Goal: Task Accomplishment & Management: Complete application form

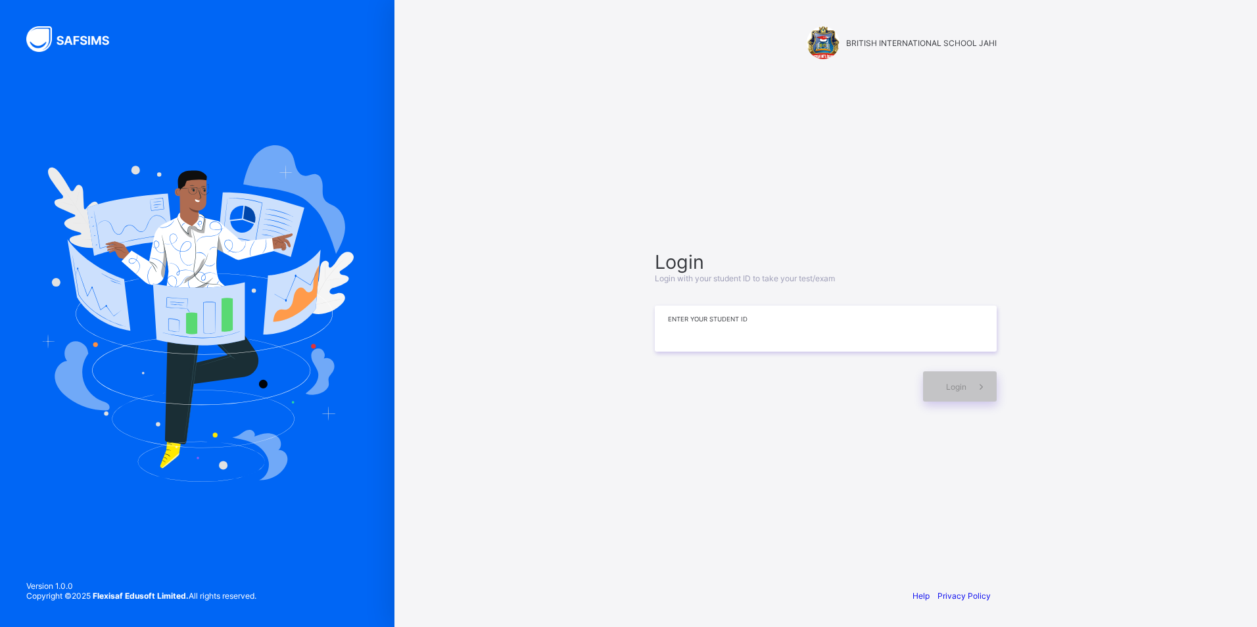
click at [667, 339] on input at bounding box center [826, 329] width 342 height 46
type input "*"
type input "**********"
click at [934, 384] on div "Login" at bounding box center [960, 386] width 74 height 30
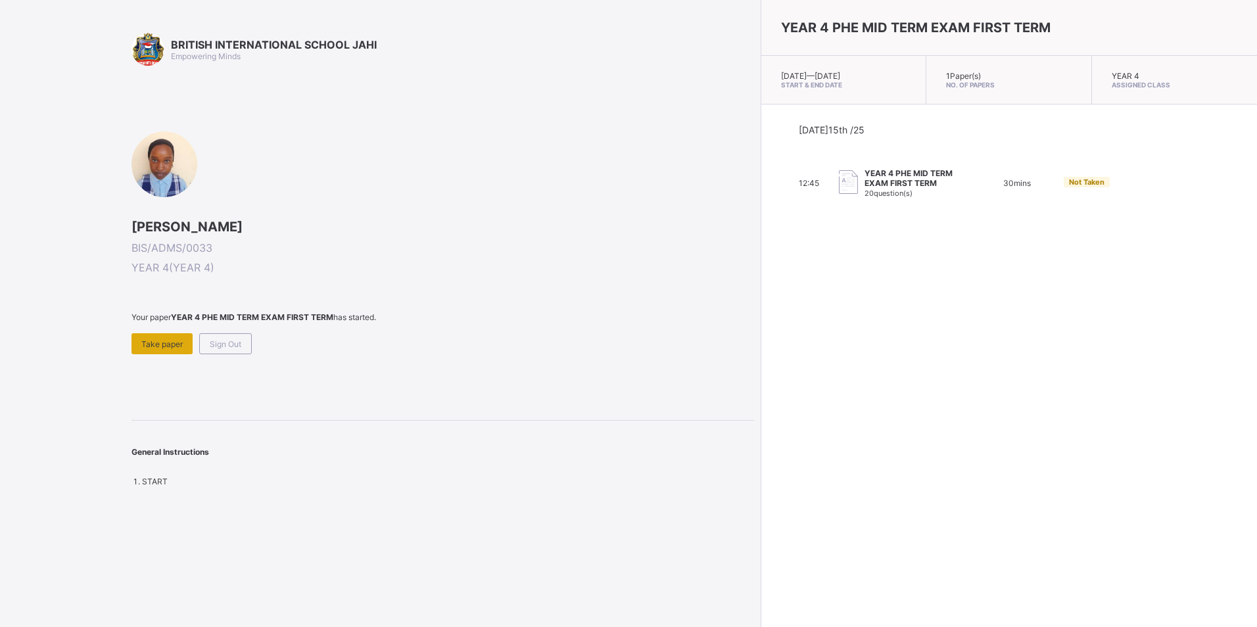
click at [176, 343] on span "Take paper" at bounding box center [161, 344] width 41 height 10
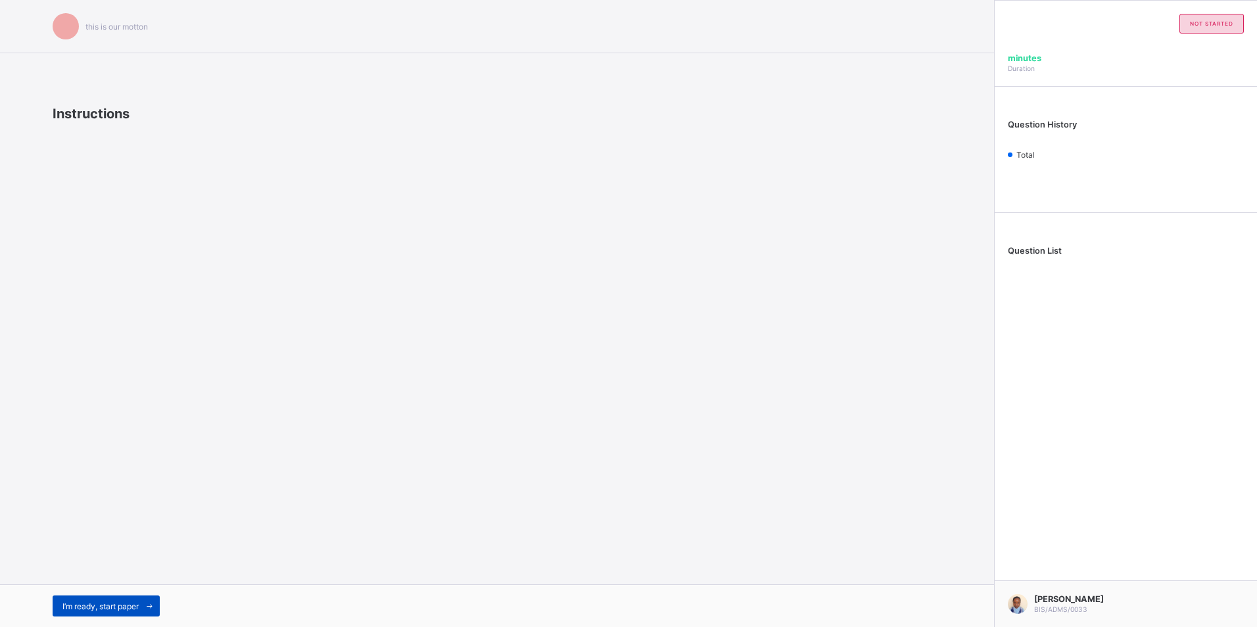
click at [105, 600] on div "I’m ready, start paper" at bounding box center [106, 606] width 107 height 21
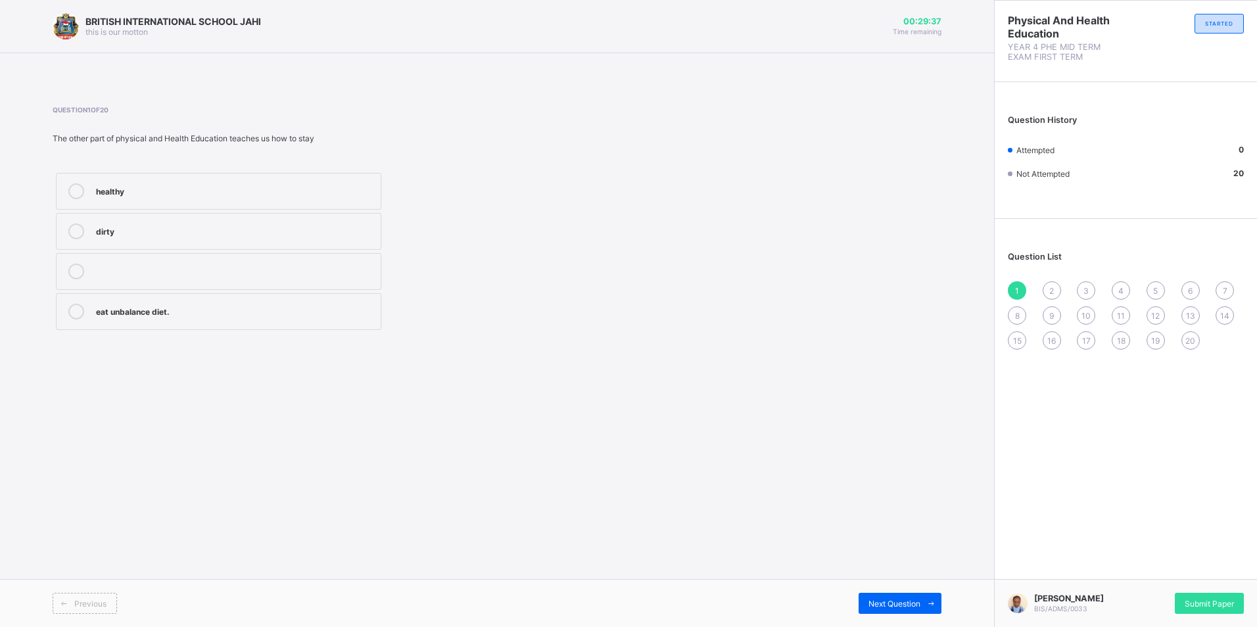
click at [159, 193] on div "healthy" at bounding box center [235, 189] width 278 height 13
click at [880, 601] on span "Next Question" at bounding box center [895, 604] width 52 height 10
click at [1012, 291] on div "1" at bounding box center [1017, 290] width 18 height 18
click at [346, 192] on div "healthy" at bounding box center [235, 189] width 278 height 13
click at [905, 605] on span "Next Question" at bounding box center [895, 604] width 52 height 10
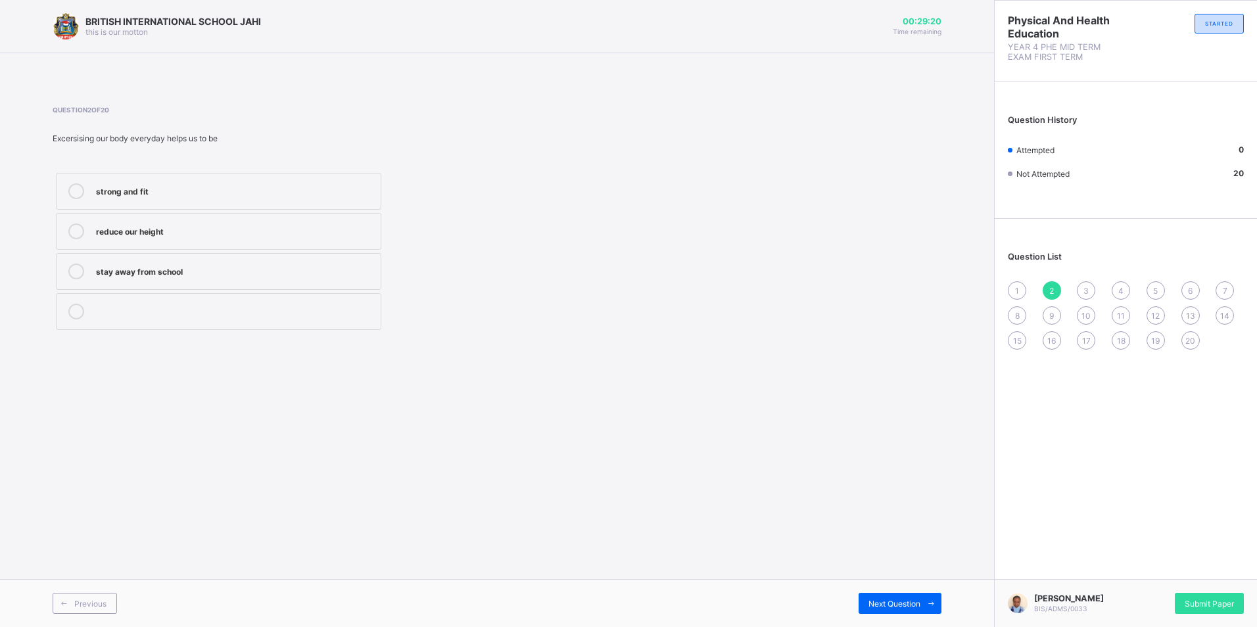
click at [1015, 283] on div "1" at bounding box center [1017, 290] width 18 height 18
click at [309, 177] on label "healthy" at bounding box center [218, 191] width 325 height 37
click at [1050, 286] on span "2" at bounding box center [1051, 291] width 5 height 10
click at [182, 206] on label "strong and fit" at bounding box center [218, 191] width 325 height 37
click at [922, 599] on span at bounding box center [930, 603] width 21 height 21
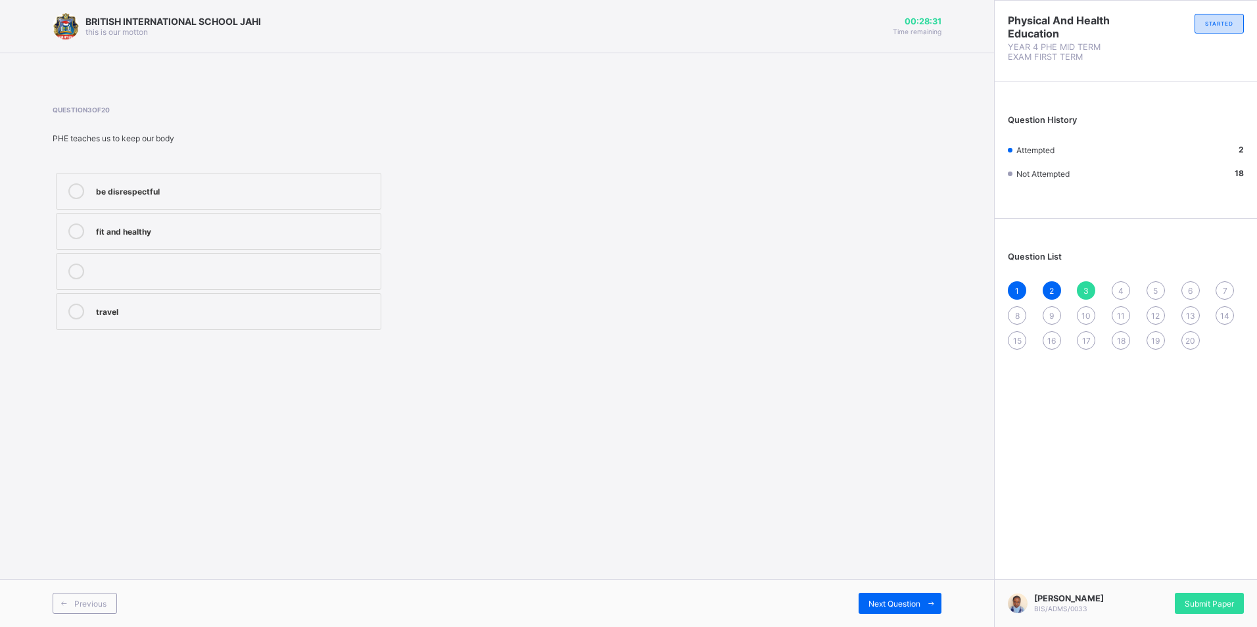
click at [220, 233] on div "fit and healthy" at bounding box center [235, 230] width 278 height 13
click at [888, 601] on span "Next Question" at bounding box center [895, 604] width 52 height 10
click at [231, 311] on div "physical and Health Education" at bounding box center [235, 310] width 278 height 13
drag, startPoint x: 897, startPoint y: 605, endPoint x: 898, endPoint y: 590, distance: 14.5
click at [899, 604] on span "Next Question" at bounding box center [895, 604] width 52 height 10
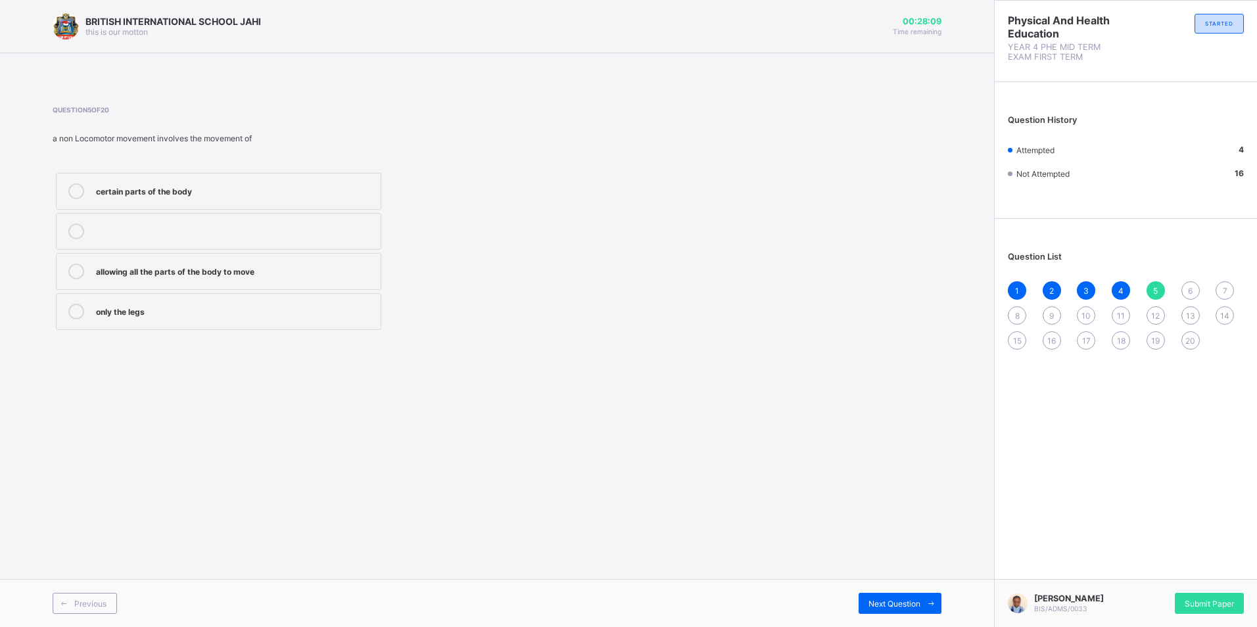
click at [245, 200] on label "certain parts of the body" at bounding box center [218, 191] width 325 height 37
click at [883, 606] on span "Next Question" at bounding box center [895, 604] width 52 height 10
click at [199, 300] on label "all the parts" at bounding box center [218, 311] width 325 height 37
click at [888, 600] on span "Next Question" at bounding box center [895, 604] width 52 height 10
click at [1185, 290] on div "6" at bounding box center [1191, 290] width 18 height 18
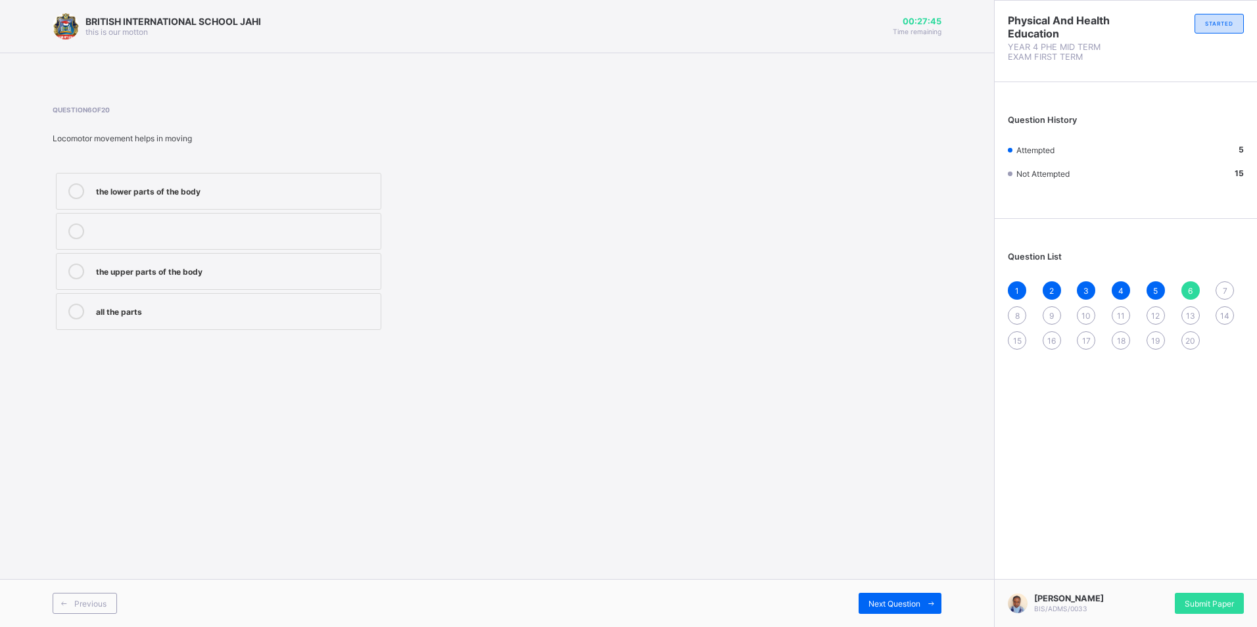
click at [241, 294] on label "all the parts" at bounding box center [218, 311] width 325 height 37
click at [916, 602] on span "Next Question" at bounding box center [895, 604] width 52 height 10
click at [179, 189] on div "first aid" at bounding box center [235, 189] width 278 height 13
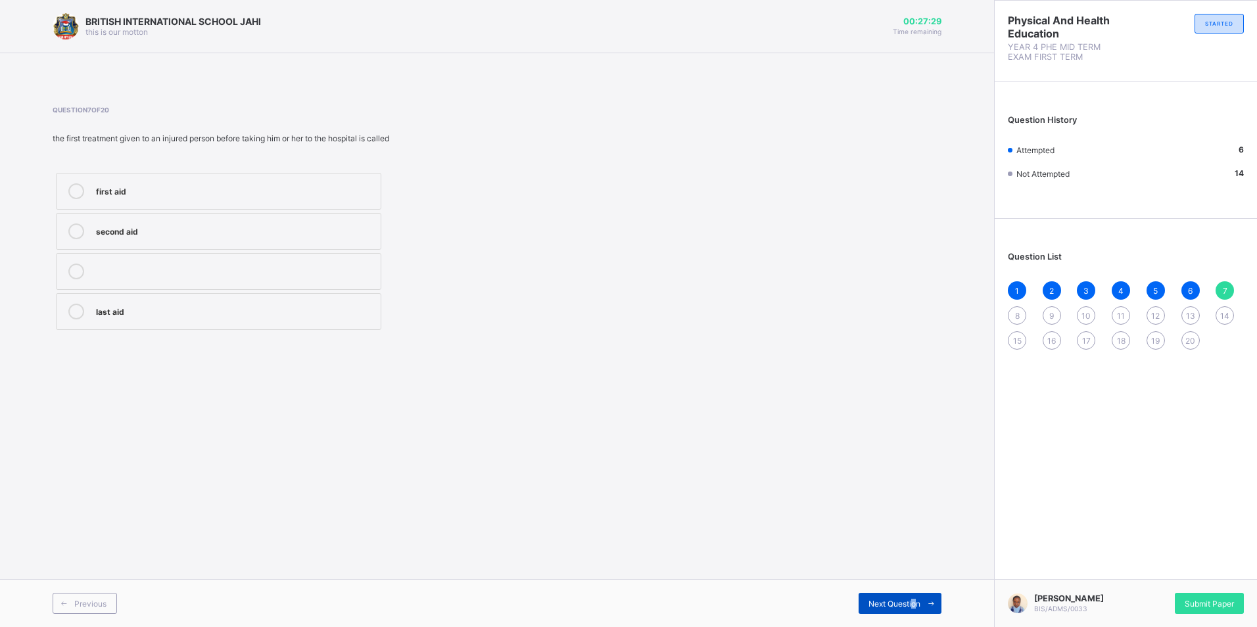
click at [910, 600] on span "Next Question" at bounding box center [895, 604] width 52 height 10
click at [1220, 293] on div "7" at bounding box center [1225, 290] width 18 height 18
drag, startPoint x: 357, startPoint y: 192, endPoint x: 690, endPoint y: 265, distance: 341.2
click at [377, 193] on label "first aid" at bounding box center [218, 191] width 325 height 37
click at [912, 602] on span "Next Question" at bounding box center [895, 604] width 52 height 10
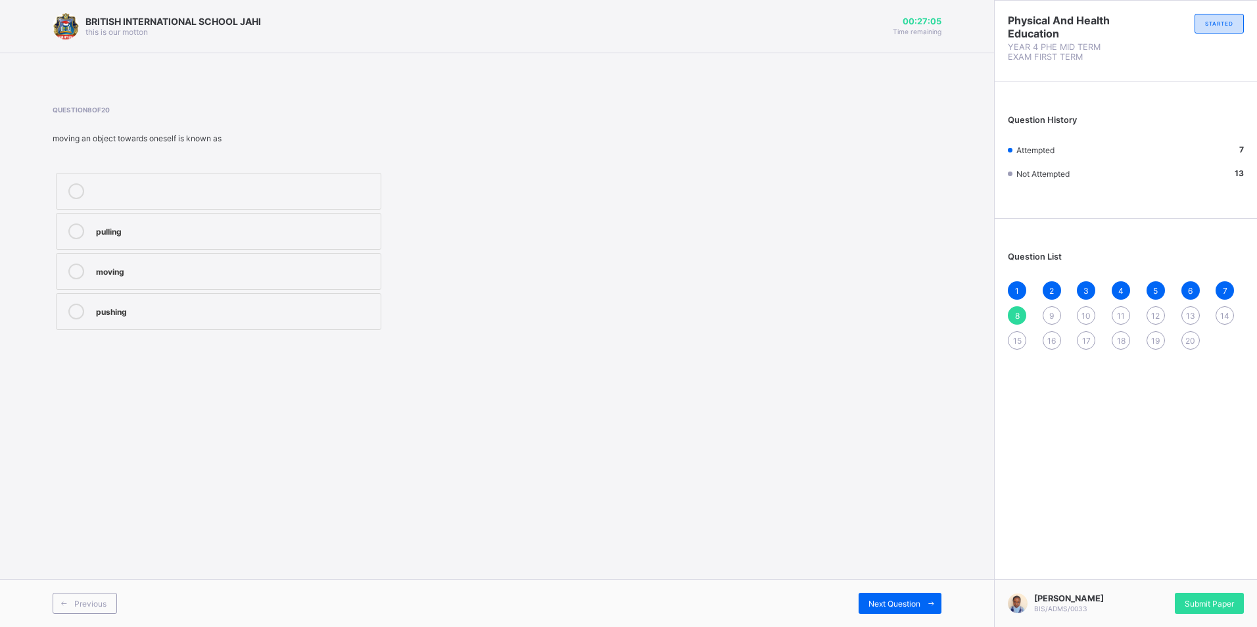
click at [291, 237] on div "pulling" at bounding box center [235, 232] width 278 height 16
click at [927, 609] on span at bounding box center [930, 603] width 21 height 21
click at [334, 266] on div "pushing" at bounding box center [235, 270] width 278 height 13
click at [936, 604] on icon at bounding box center [931, 604] width 10 height 9
click at [264, 196] on div "stretching" at bounding box center [235, 189] width 278 height 13
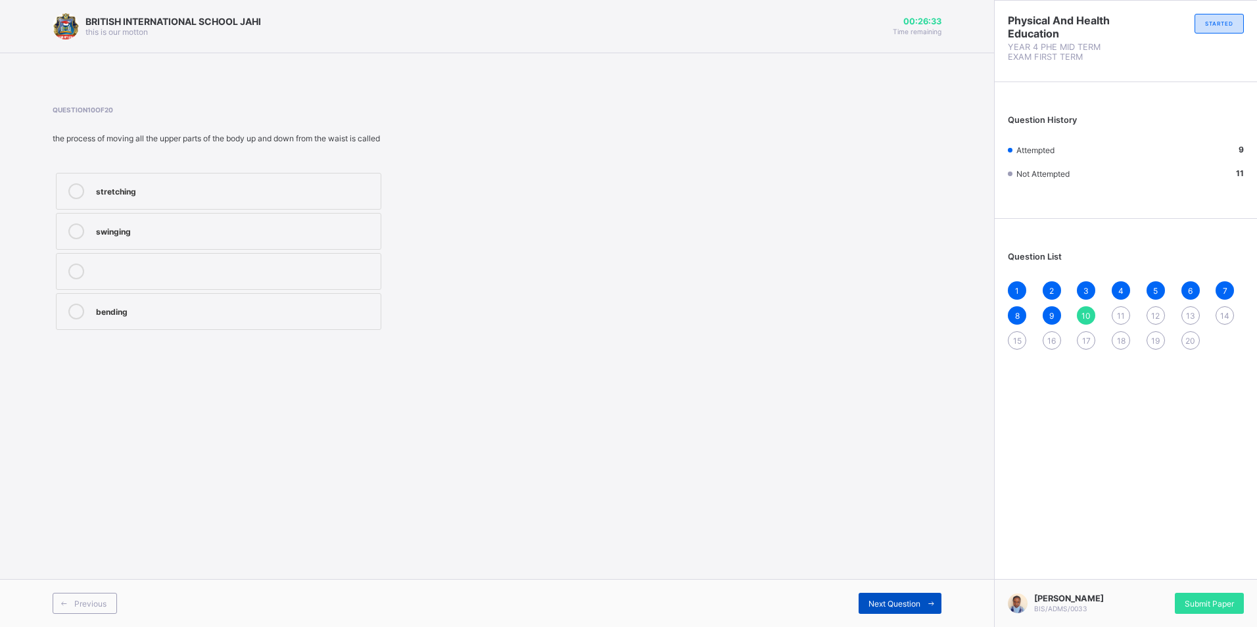
click at [932, 606] on icon at bounding box center [931, 604] width 10 height 9
click at [258, 281] on label "stretching" at bounding box center [218, 271] width 325 height 37
click at [1087, 318] on span "10" at bounding box center [1086, 316] width 9 height 10
click at [342, 300] on label "bending" at bounding box center [218, 311] width 325 height 37
click at [904, 594] on div "Next Question" at bounding box center [900, 603] width 83 height 21
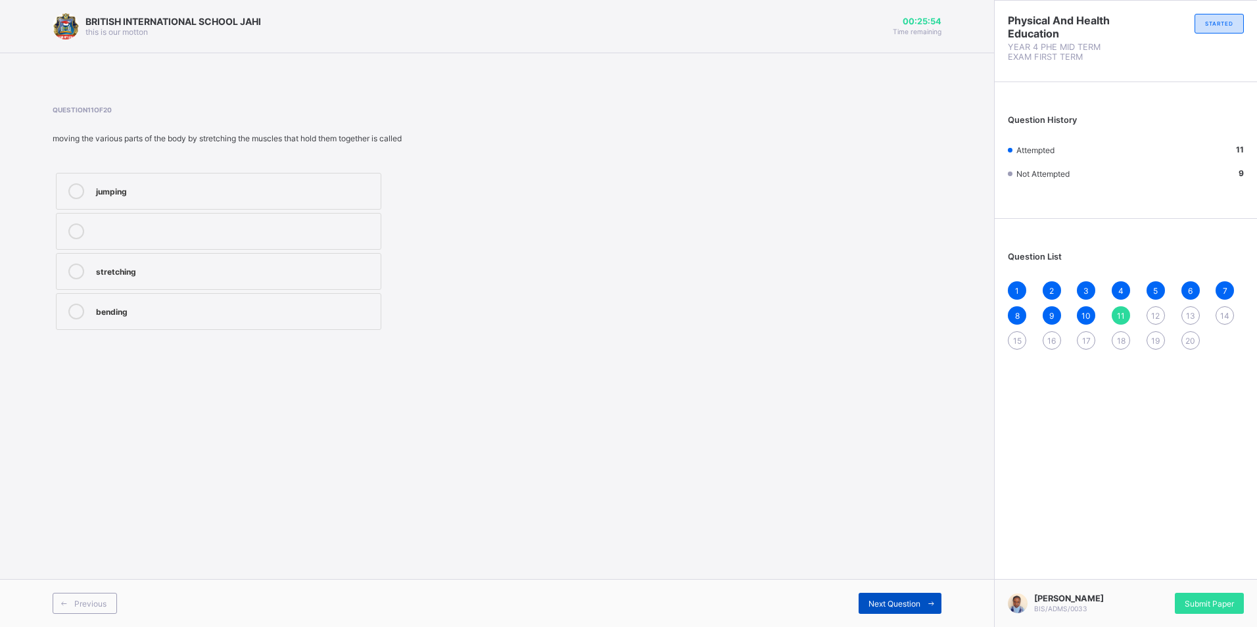
click at [869, 604] on span "Next Question" at bounding box center [895, 604] width 52 height 10
click at [217, 237] on div "leaping" at bounding box center [235, 232] width 278 height 16
click at [917, 604] on span "Next Question" at bounding box center [895, 604] width 52 height 10
click at [1149, 316] on div "12" at bounding box center [1156, 315] width 18 height 18
click at [277, 180] on label "jumping" at bounding box center [218, 191] width 325 height 37
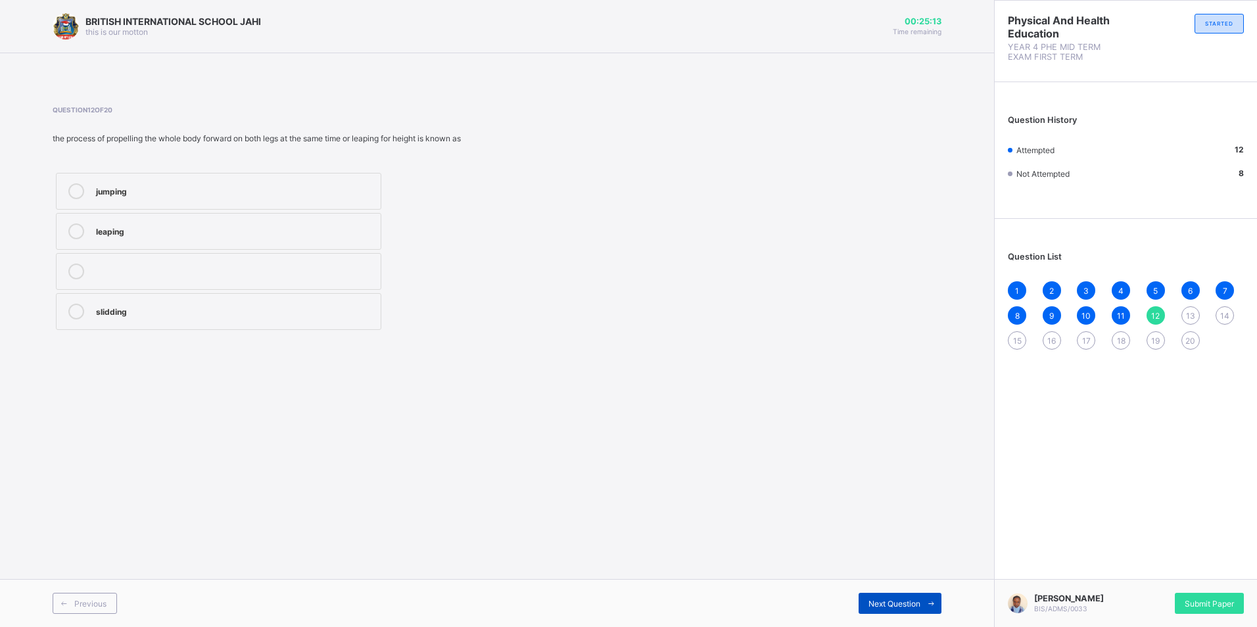
click at [894, 603] on span "Next Question" at bounding box center [895, 604] width 52 height 10
drag, startPoint x: 156, startPoint y: 268, endPoint x: 168, endPoint y: 273, distance: 12.7
click at [164, 272] on div "jumping" at bounding box center [235, 270] width 278 height 13
click at [1156, 315] on span "12" at bounding box center [1155, 316] width 9 height 10
click at [302, 234] on div "leaping" at bounding box center [235, 230] width 278 height 13
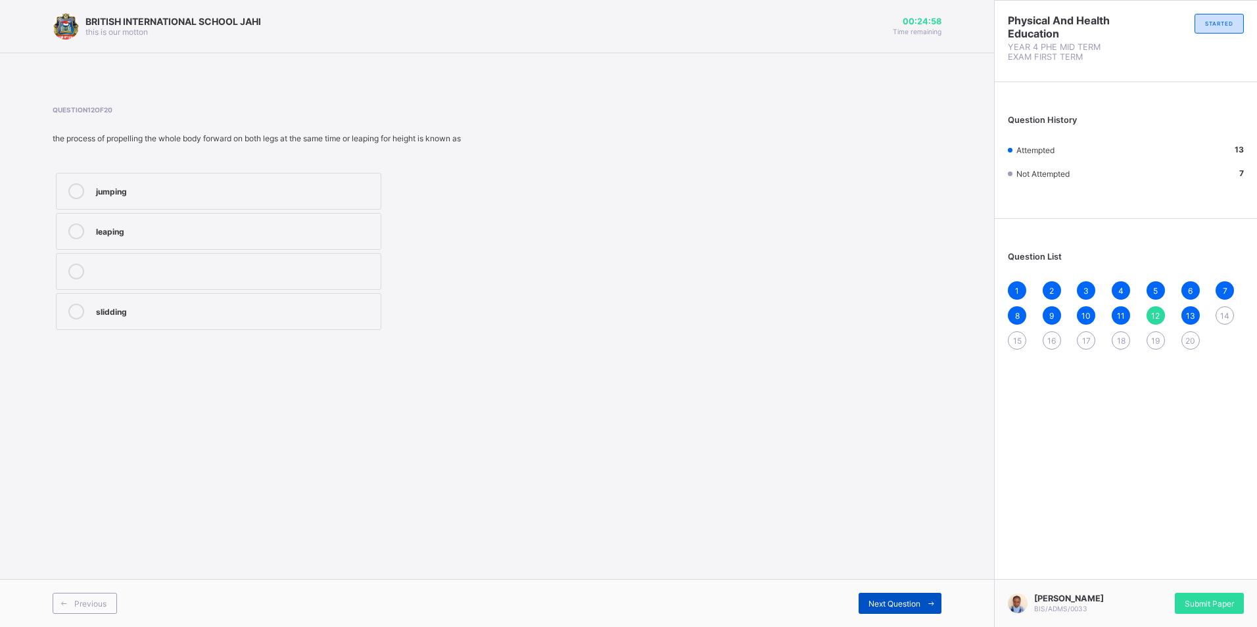
click at [924, 603] on span at bounding box center [930, 603] width 21 height 21
click at [904, 597] on div "Next Question" at bounding box center [900, 603] width 83 height 21
click at [172, 274] on div "slidding" at bounding box center [235, 270] width 278 height 13
click at [926, 604] on span at bounding box center [930, 603] width 21 height 21
click at [364, 275] on div "walking" at bounding box center [235, 270] width 278 height 13
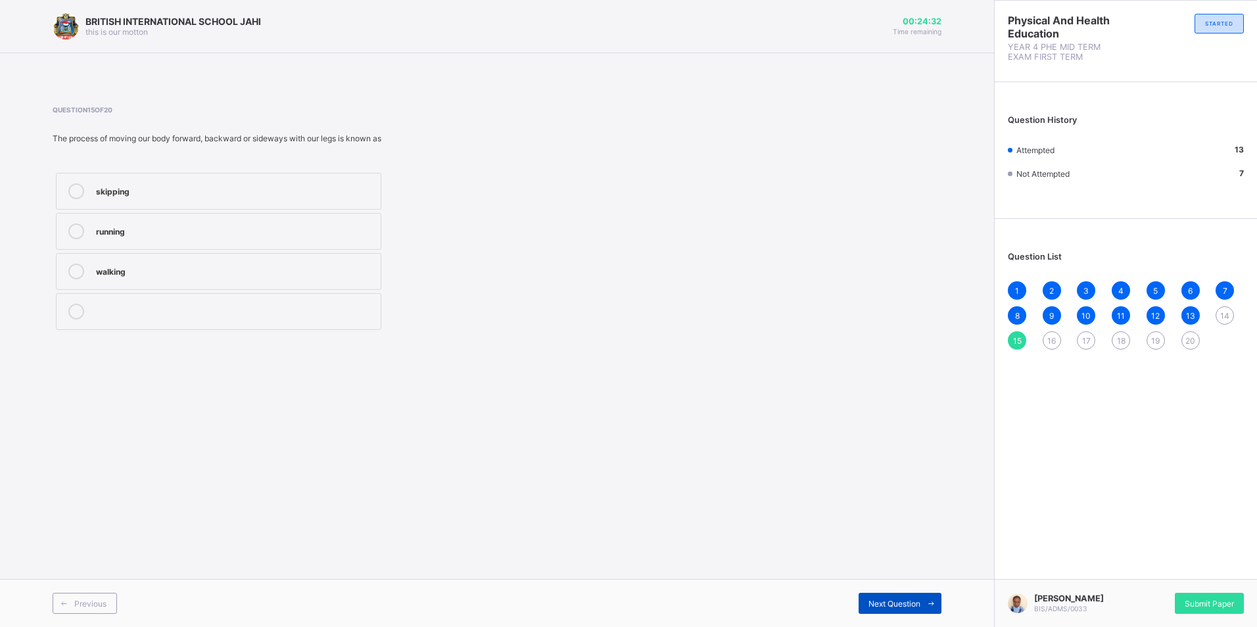
click at [926, 602] on icon at bounding box center [931, 604] width 10 height 9
click at [1223, 312] on span "14" at bounding box center [1224, 316] width 9 height 10
drag, startPoint x: 323, startPoint y: 269, endPoint x: 333, endPoint y: 276, distance: 11.7
click at [322, 270] on div "slidding" at bounding box center [235, 270] width 278 height 13
click at [884, 599] on span "Next Question" at bounding box center [895, 604] width 52 height 10
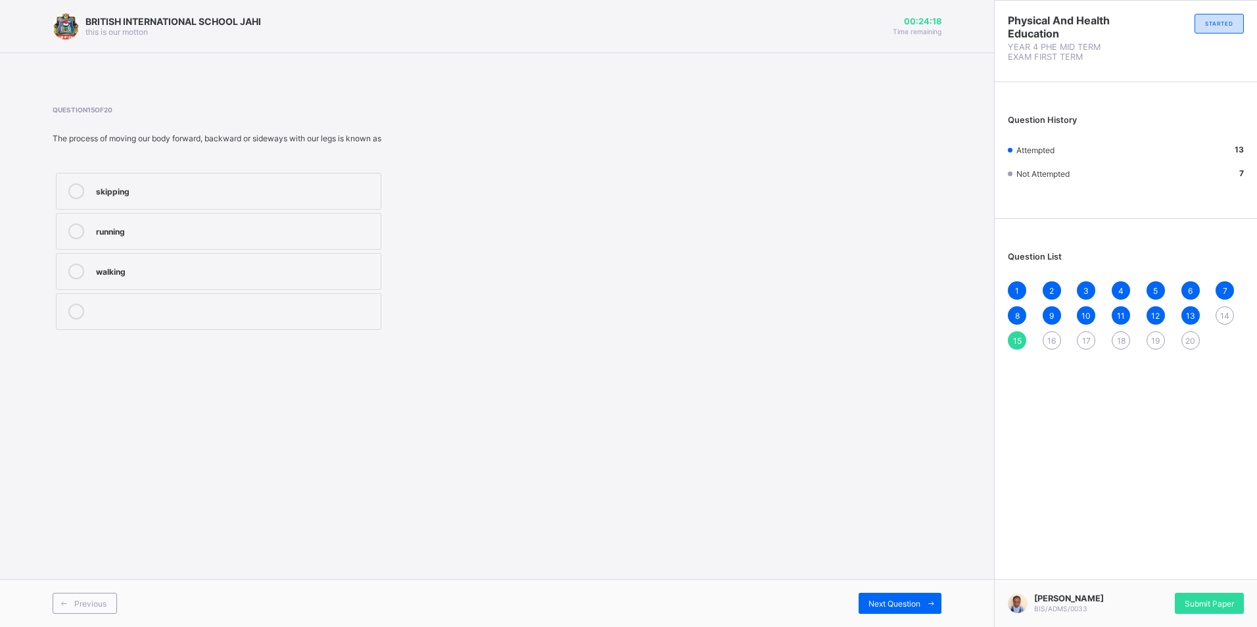
drag, startPoint x: 271, startPoint y: 264, endPoint x: 275, endPoint y: 270, distance: 7.7
click at [274, 268] on div "walking" at bounding box center [235, 270] width 278 height 13
click at [884, 612] on div "Next Question" at bounding box center [900, 603] width 83 height 21
click at [137, 319] on div "Running" at bounding box center [235, 312] width 278 height 16
click at [883, 598] on div "Next Question" at bounding box center [900, 603] width 83 height 21
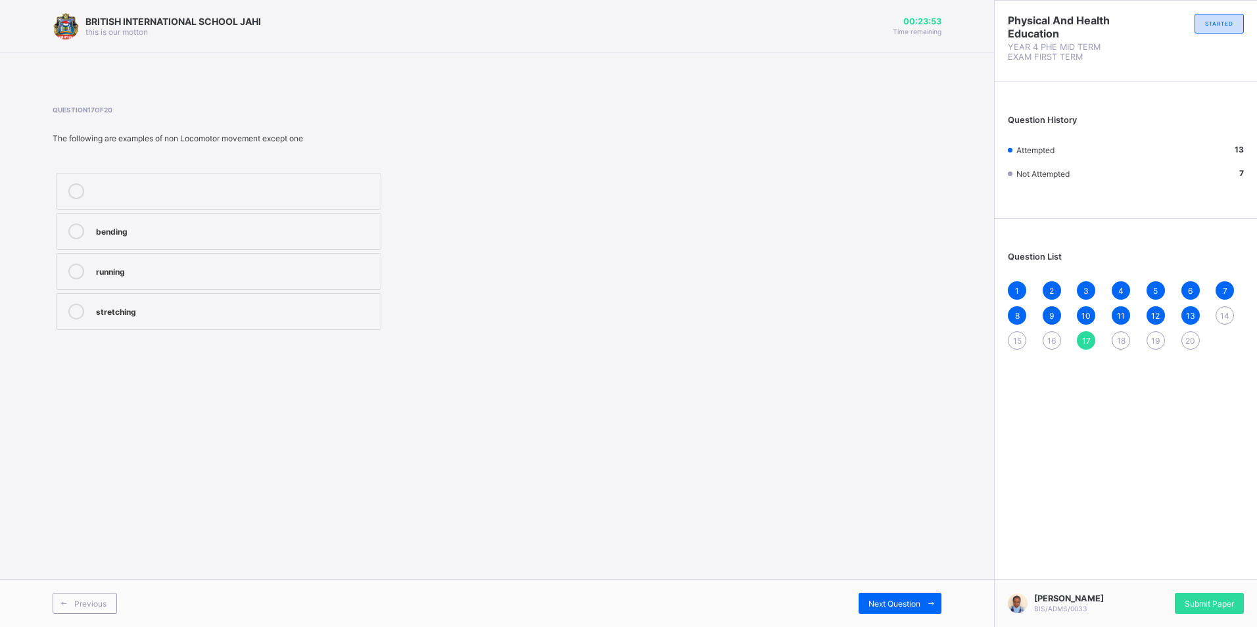
click at [1224, 312] on span "14" at bounding box center [1224, 316] width 9 height 10
click at [190, 267] on div "slidding" at bounding box center [235, 270] width 278 height 13
click at [875, 595] on div "Next Question" at bounding box center [900, 603] width 83 height 21
click at [1220, 318] on div "14" at bounding box center [1225, 315] width 18 height 18
click at [1191, 339] on span "20" at bounding box center [1190, 341] width 10 height 10
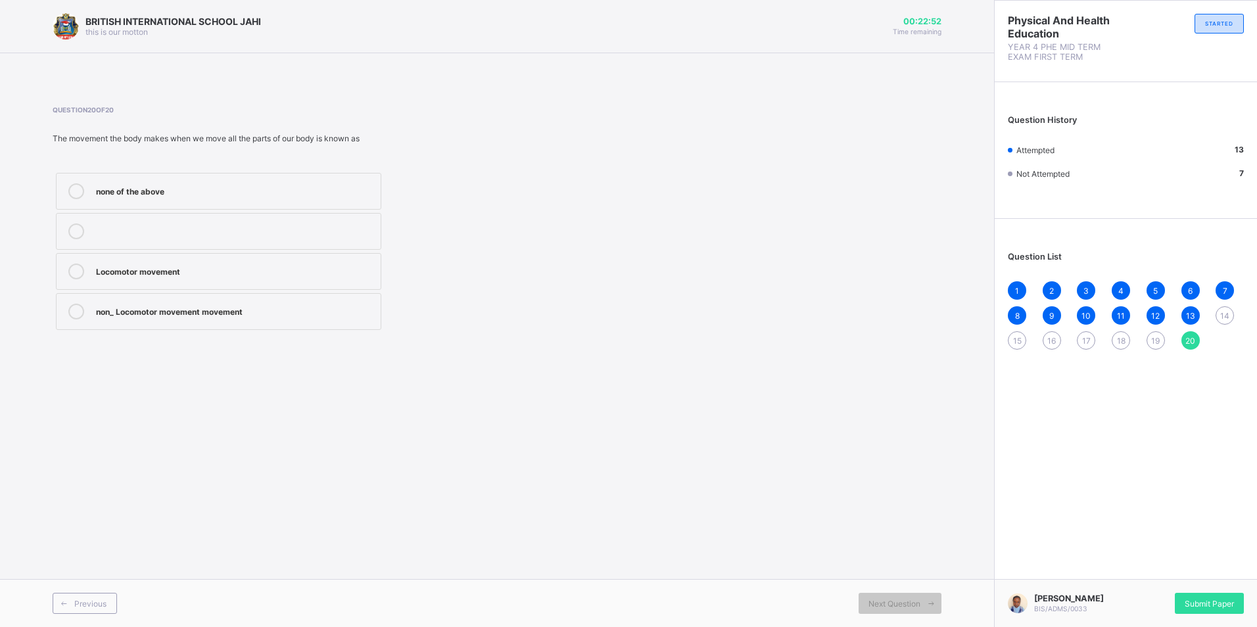
click at [251, 279] on label "Locomotor movement" at bounding box center [218, 271] width 325 height 37
click at [912, 602] on span "Next Question" at bounding box center [895, 604] width 52 height 10
click at [1215, 312] on div "1 2 3 4 5 6 7 8 9 10 11 12 13 14 15 16 17 18 19 20" at bounding box center [1126, 315] width 236 height 68
drag, startPoint x: 1218, startPoint y: 312, endPoint x: 1227, endPoint y: 308, distance: 9.8
click at [1227, 308] on div "14" at bounding box center [1225, 315] width 18 height 18
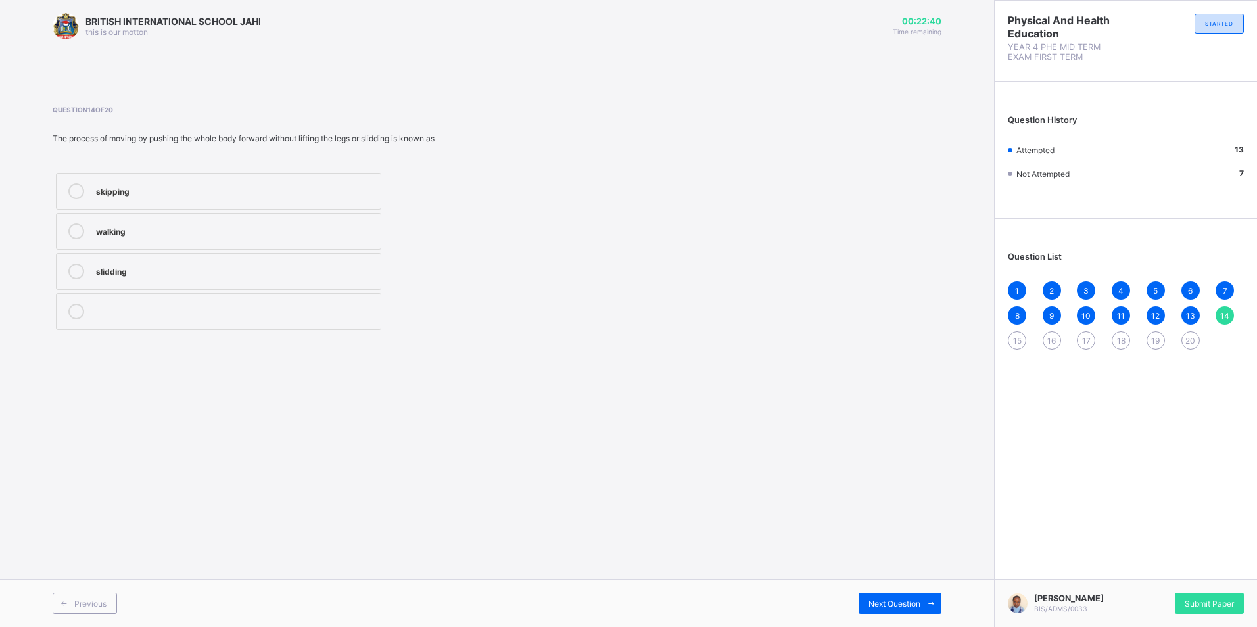
click at [1228, 313] on span "14" at bounding box center [1224, 316] width 9 height 10
click at [256, 262] on label "slidding" at bounding box center [218, 271] width 325 height 37
click at [1189, 310] on div "13" at bounding box center [1191, 315] width 18 height 18
click at [1218, 315] on div "14" at bounding box center [1225, 315] width 18 height 18
click at [1018, 342] on span "15" at bounding box center [1017, 341] width 9 height 10
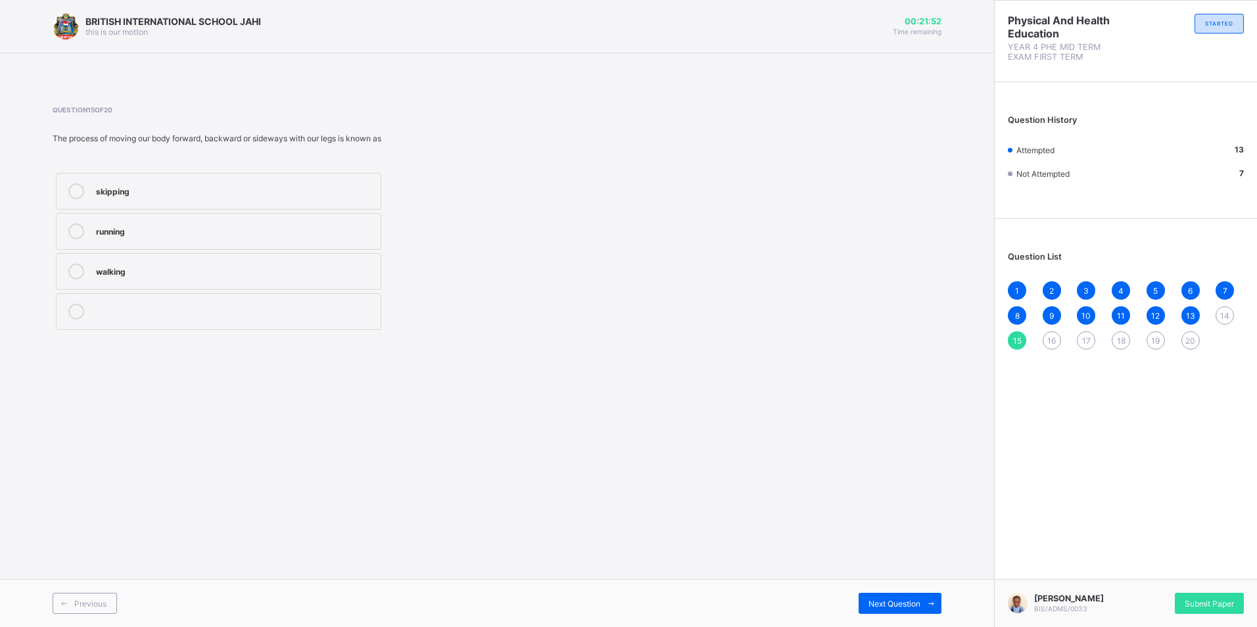
click at [347, 271] on div "walking" at bounding box center [235, 270] width 278 height 13
click at [913, 599] on span "Next Question" at bounding box center [895, 604] width 52 height 10
click at [1018, 341] on span "15" at bounding box center [1017, 341] width 9 height 10
click at [295, 259] on label "walking" at bounding box center [218, 271] width 325 height 37
click at [76, 275] on icon at bounding box center [76, 272] width 16 height 16
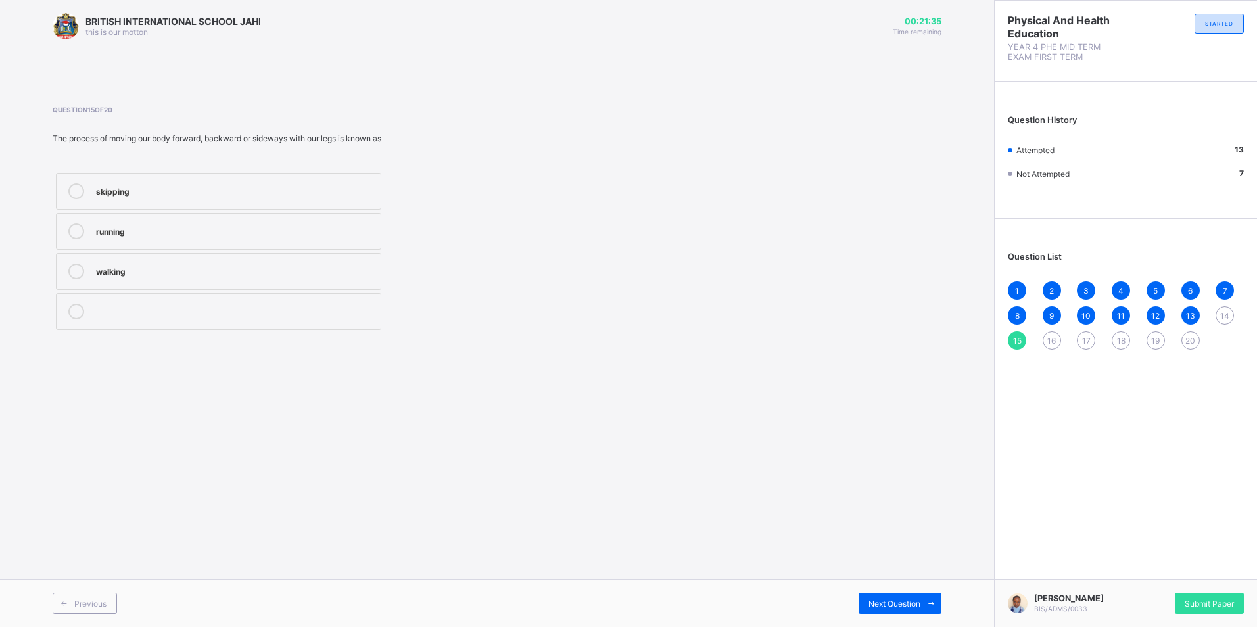
click at [76, 275] on icon at bounding box center [76, 272] width 16 height 16
click at [76, 274] on icon at bounding box center [76, 272] width 16 height 16
click at [921, 608] on span at bounding box center [930, 603] width 21 height 21
click at [1085, 343] on span "17" at bounding box center [1086, 341] width 9 height 10
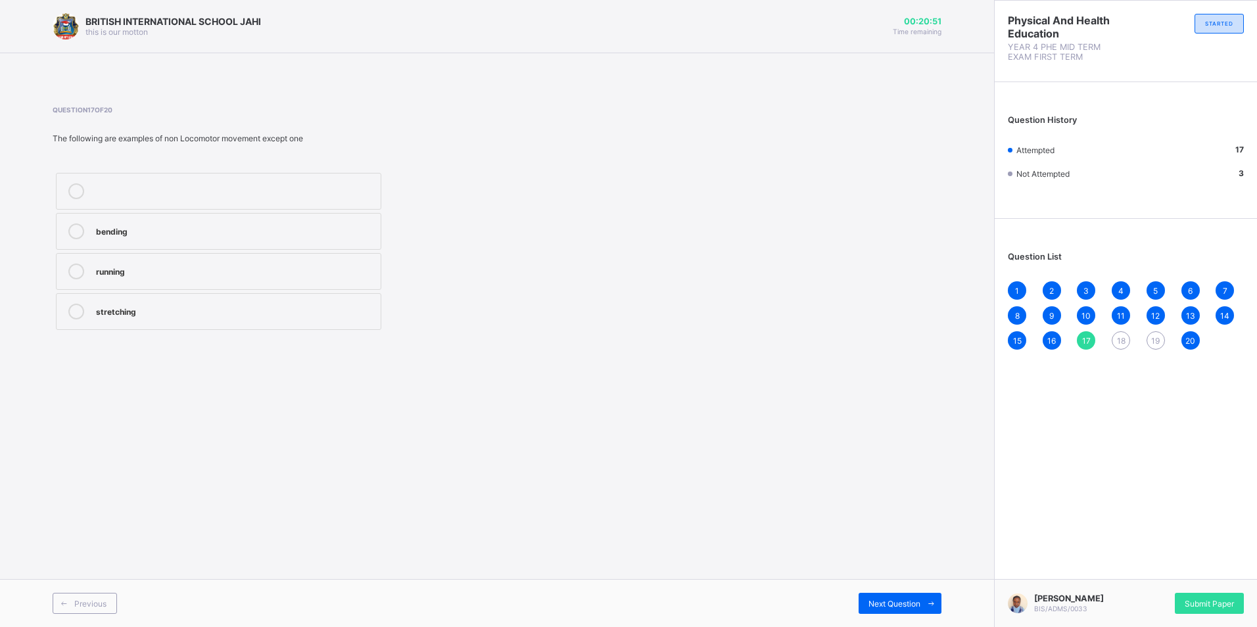
click at [193, 272] on div "running" at bounding box center [235, 270] width 278 height 13
click at [913, 608] on span "Next Question" at bounding box center [895, 604] width 52 height 10
click at [239, 308] on div "Stretching" at bounding box center [235, 310] width 278 height 13
click at [930, 600] on icon at bounding box center [931, 604] width 10 height 9
click at [1125, 337] on span "18" at bounding box center [1121, 341] width 9 height 10
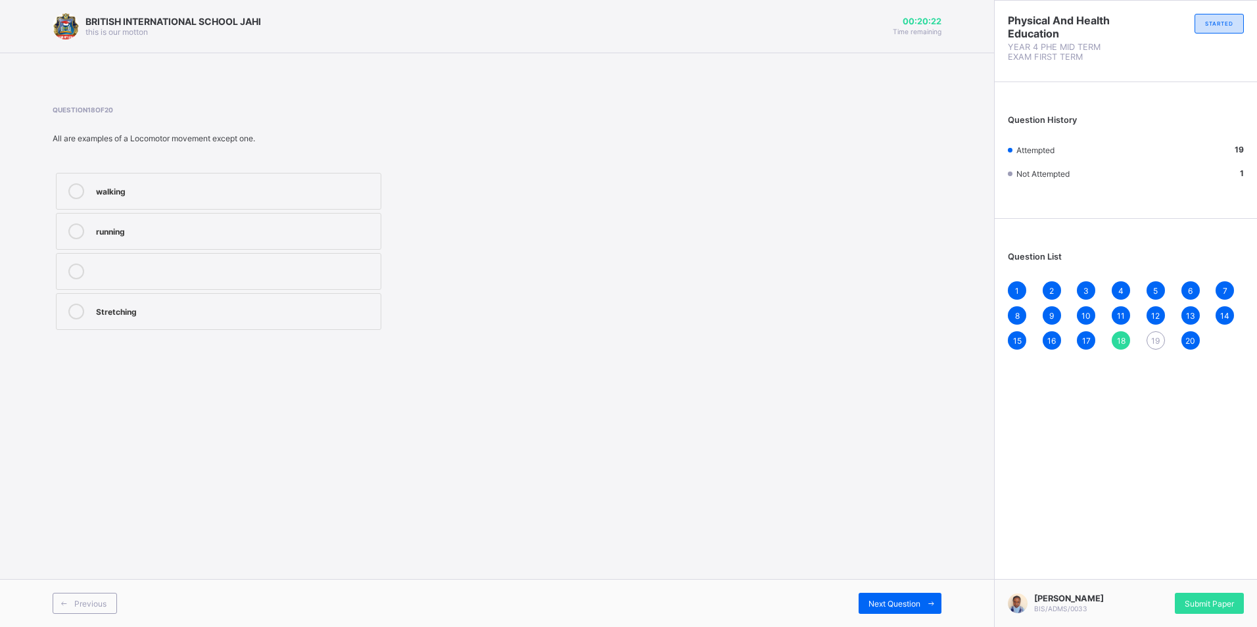
click at [238, 308] on div "Stretching" at bounding box center [235, 310] width 278 height 13
click at [928, 605] on icon at bounding box center [931, 604] width 10 height 9
drag, startPoint x: 129, startPoint y: 277, endPoint x: 126, endPoint y: 285, distance: 7.9
click at [126, 281] on label "Non_ Locomotor movement" at bounding box center [218, 271] width 325 height 37
drag, startPoint x: 126, startPoint y: 285, endPoint x: 256, endPoint y: 264, distance: 132.4
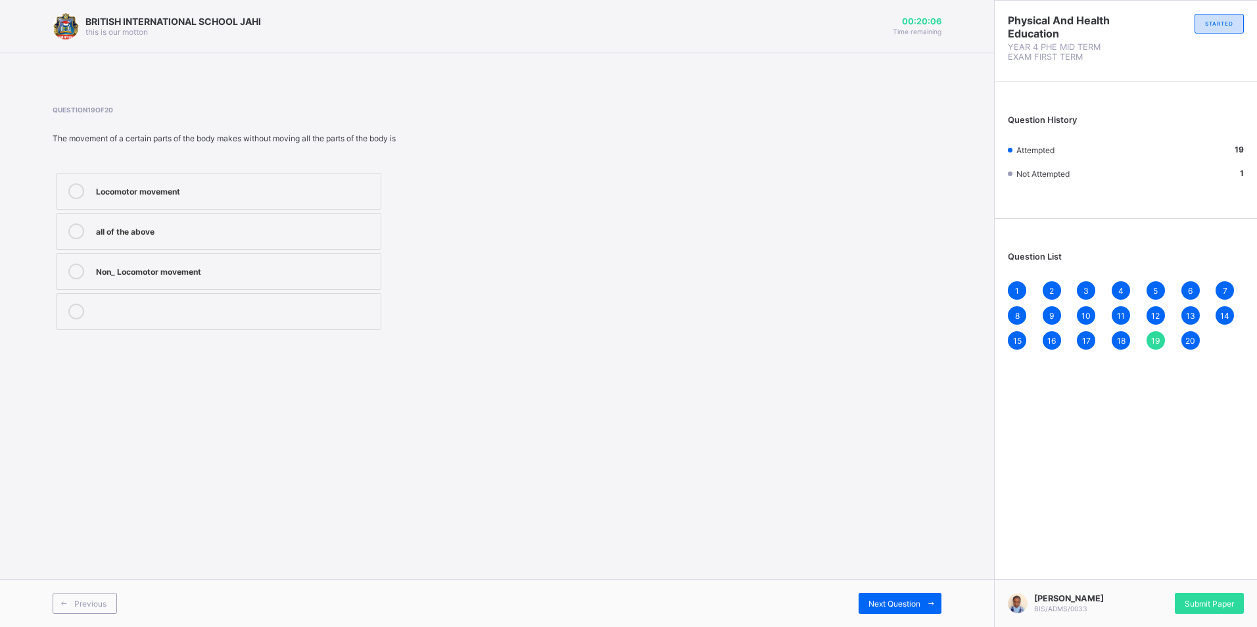
click at [255, 261] on label "Non_ Locomotor movement" at bounding box center [218, 271] width 325 height 37
click at [1016, 343] on span "15" at bounding box center [1017, 341] width 9 height 10
drag, startPoint x: 1016, startPoint y: 343, endPoint x: 1158, endPoint y: 340, distance: 141.4
click at [1158, 340] on span "19" at bounding box center [1155, 341] width 9 height 10
click at [216, 260] on label "Non_ Locomotor movement" at bounding box center [218, 271] width 325 height 37
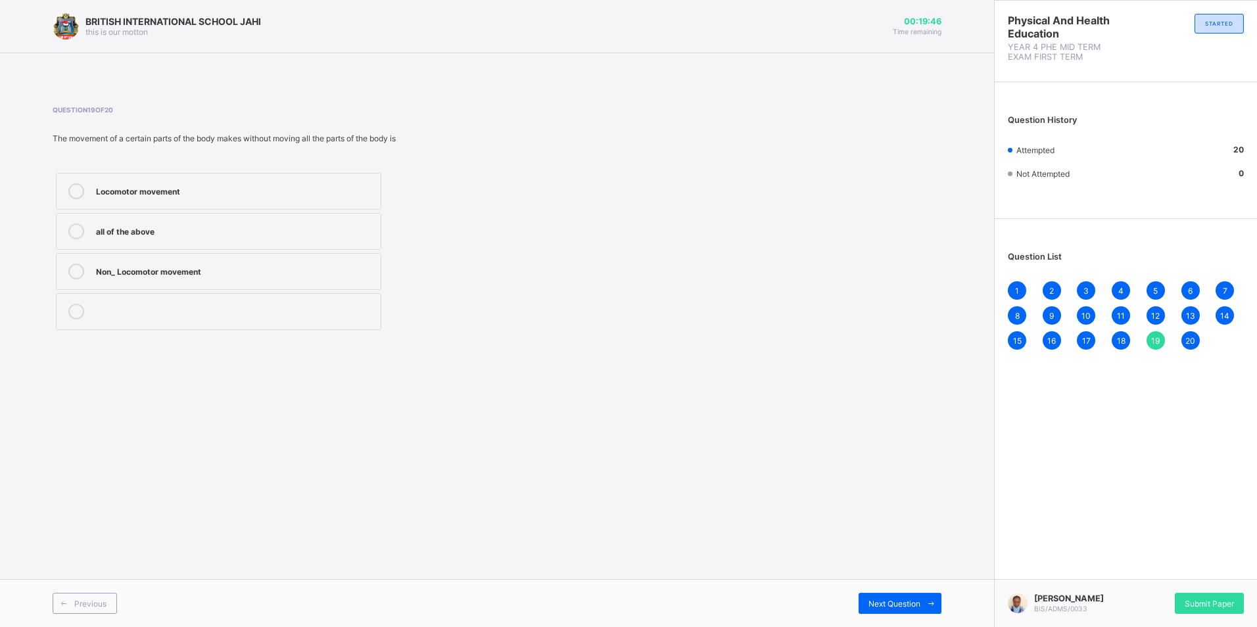
click at [1017, 313] on span "8" at bounding box center [1017, 316] width 5 height 10
click at [1205, 599] on span "Submit Paper" at bounding box center [1209, 604] width 49 height 10
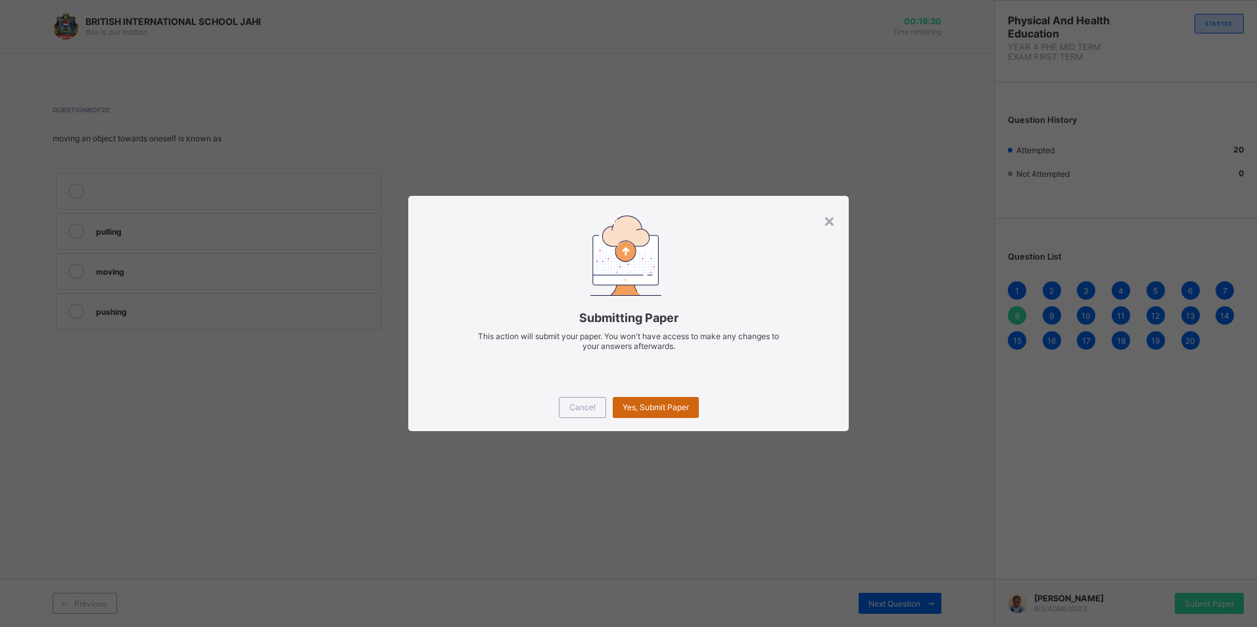
click at [680, 406] on span "Yes, Submit Paper" at bounding box center [656, 407] width 66 height 10
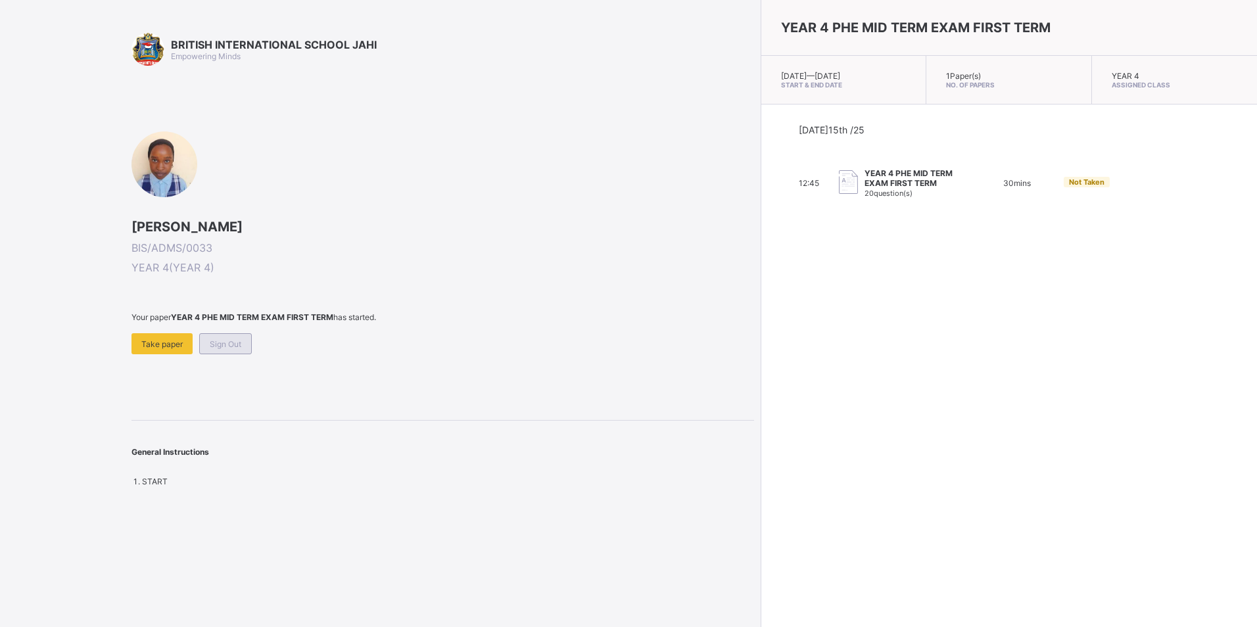
click at [225, 342] on span "Sign Out" at bounding box center [226, 344] width 32 height 10
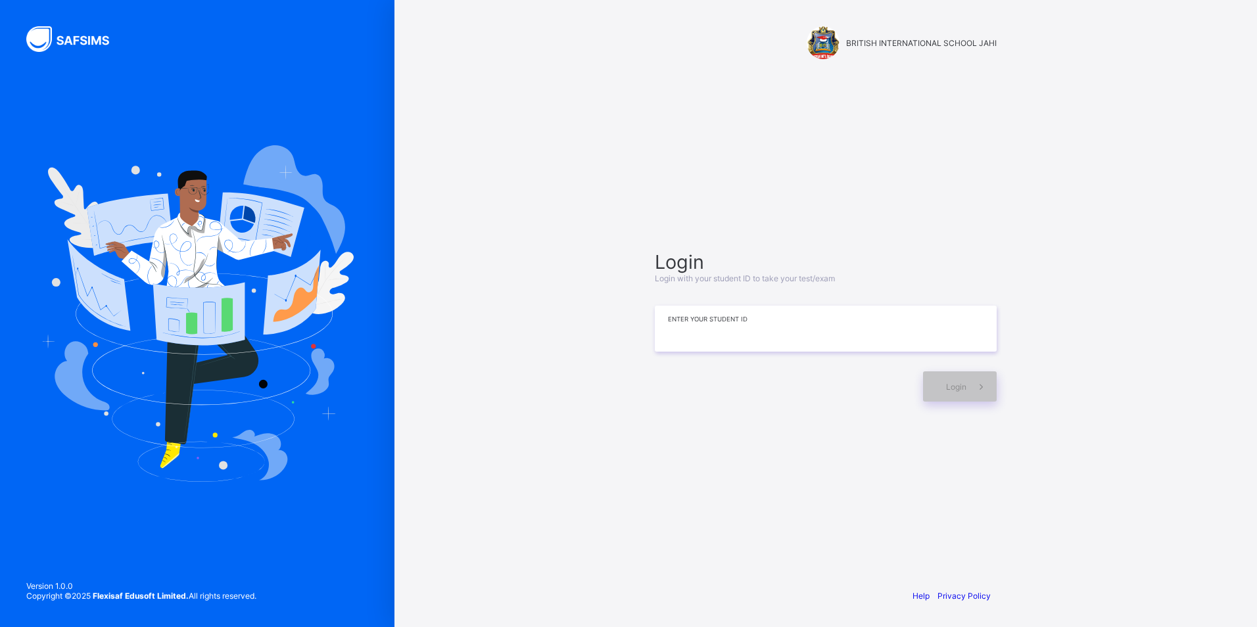
click at [773, 336] on input at bounding box center [826, 329] width 342 height 46
type input "**********"
click at [953, 383] on span "Login" at bounding box center [956, 387] width 20 height 10
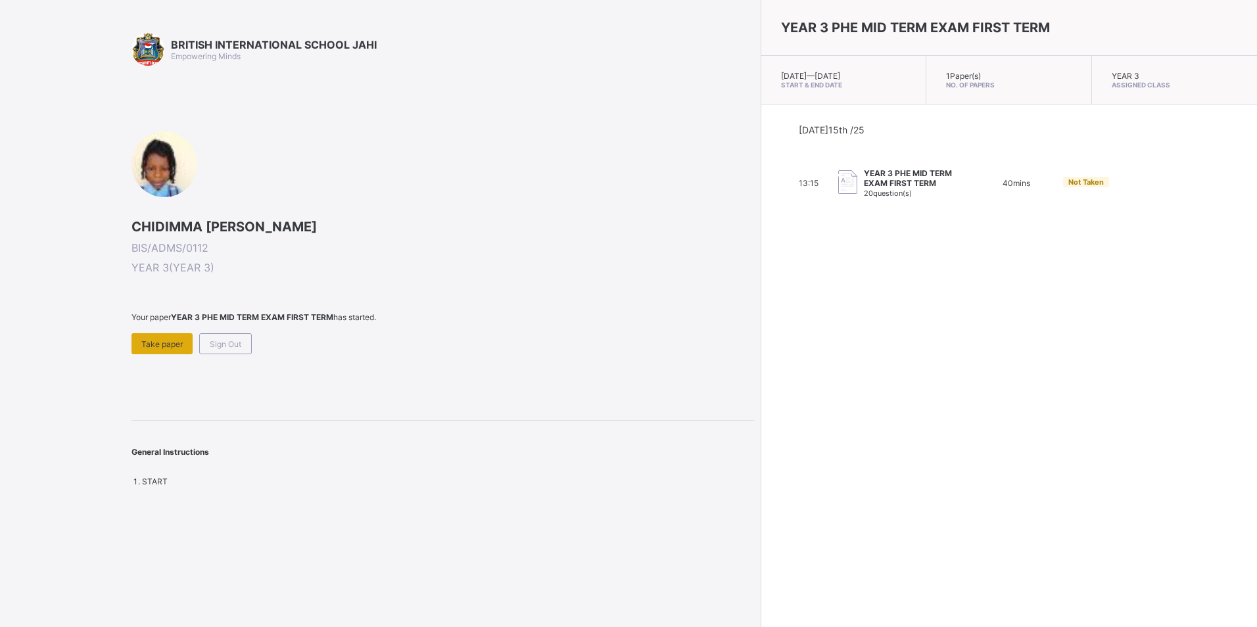
click at [156, 337] on div "Take paper" at bounding box center [161, 343] width 61 height 21
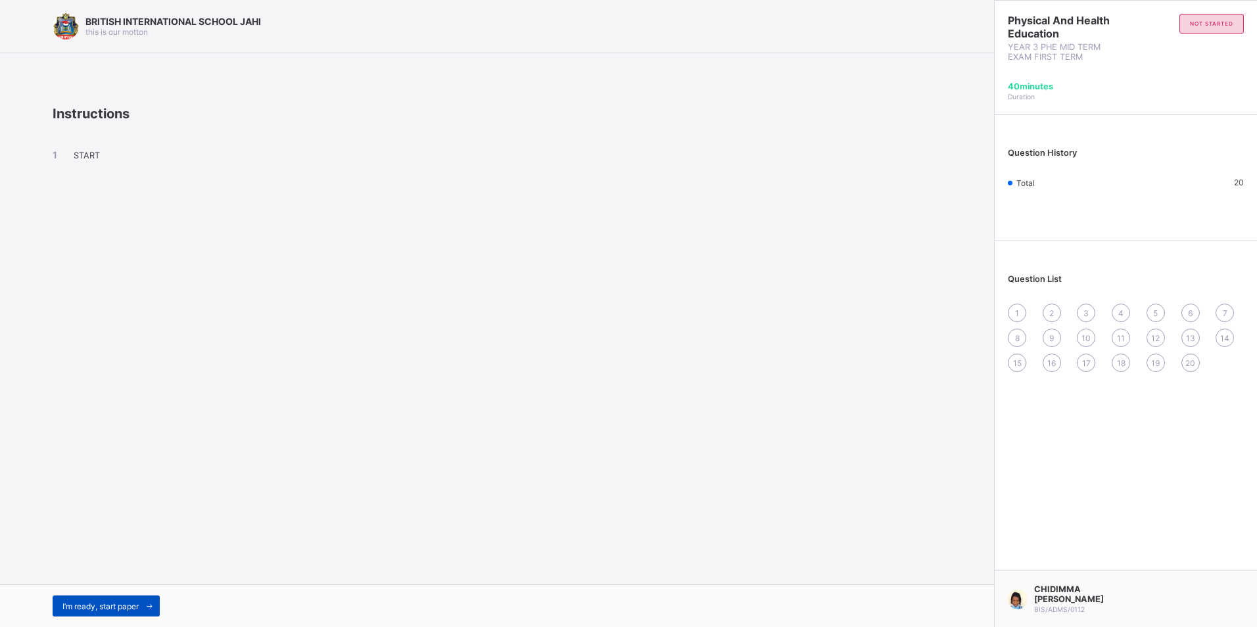
click at [118, 608] on span "I’m ready, start paper" at bounding box center [100, 607] width 76 height 10
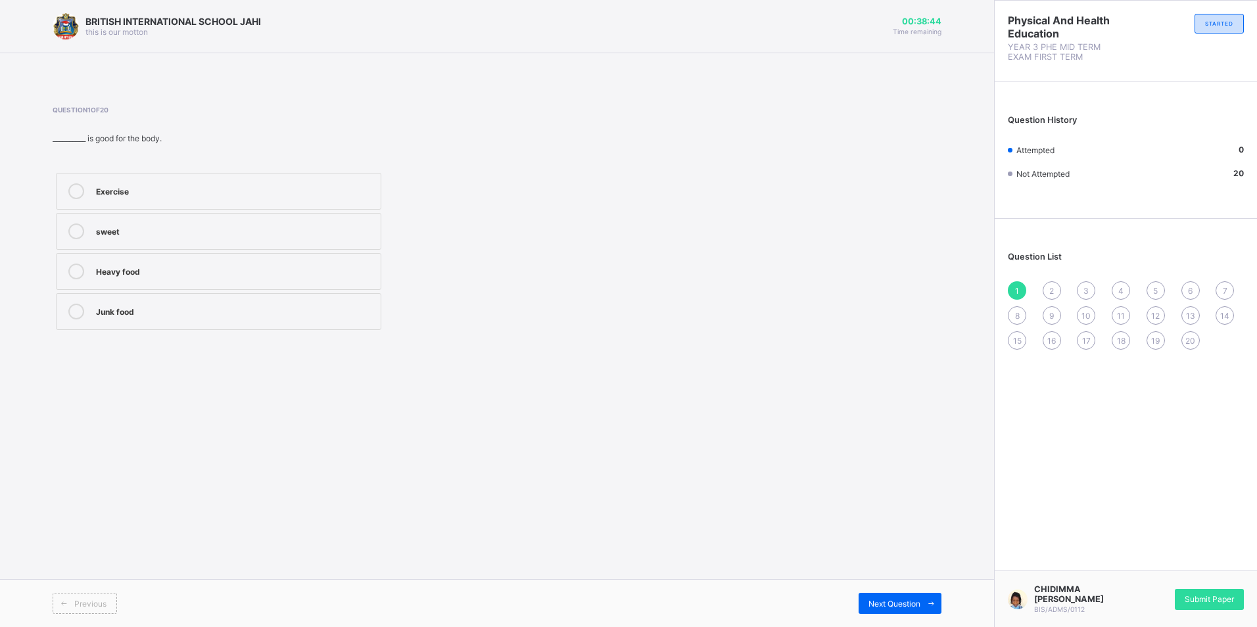
click at [257, 348] on div "Question 1 of 20 __________ is good for the body. Exercise sweet Heavy food Jun…" at bounding box center [497, 219] width 889 height 267
drag, startPoint x: 351, startPoint y: 360, endPoint x: 365, endPoint y: 364, distance: 14.2
click at [365, 364] on div "BRITISH INTERNATIONAL SCHOOL JAHI this is our [PERSON_NAME] 00:38:43 Time remai…" at bounding box center [497, 313] width 994 height 627
click at [350, 352] on div "Question 1 of 20 __________ is good for the body. Exercise sweet Heavy food Jun…" at bounding box center [497, 219] width 889 height 267
click at [300, 304] on div "Junk food" at bounding box center [235, 310] width 278 height 13
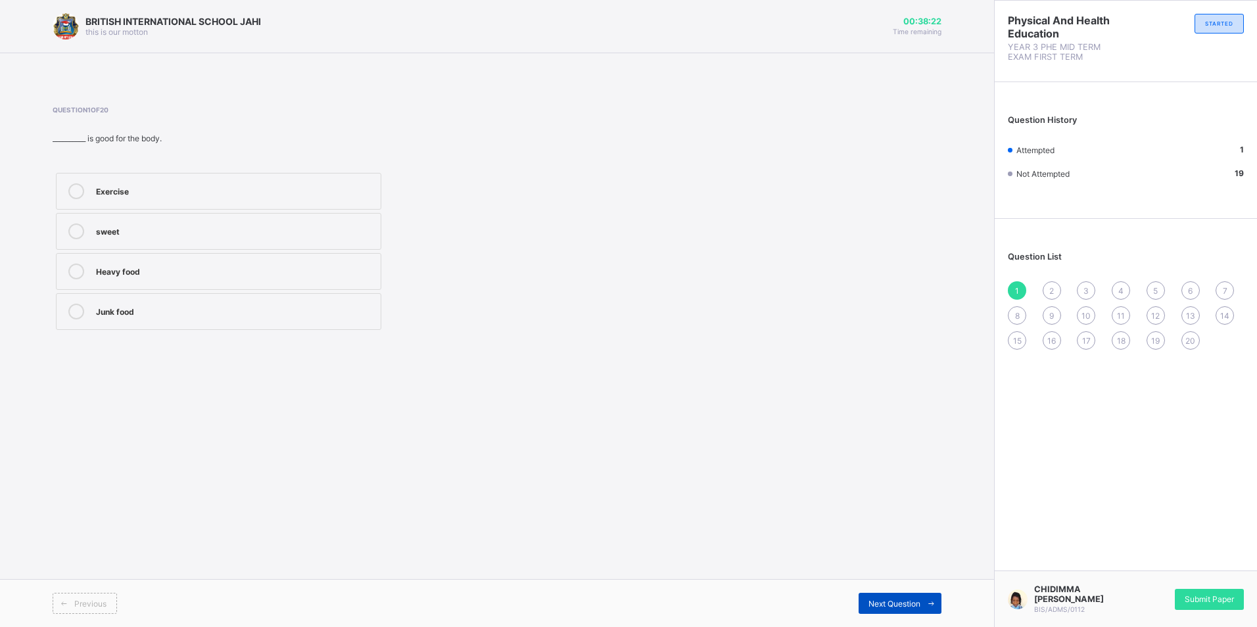
click at [879, 600] on span "Next Question" at bounding box center [895, 604] width 52 height 10
click at [109, 191] on div "2" at bounding box center [235, 189] width 278 height 13
click at [926, 611] on span at bounding box center [930, 603] width 21 height 21
click at [199, 248] on label "Not true" at bounding box center [218, 231] width 325 height 37
click at [876, 566] on div "BRITISH INTERNATIONAL SCHOOL JAHI this is our [PERSON_NAME] 00:36:42 Time remai…" at bounding box center [497, 313] width 994 height 627
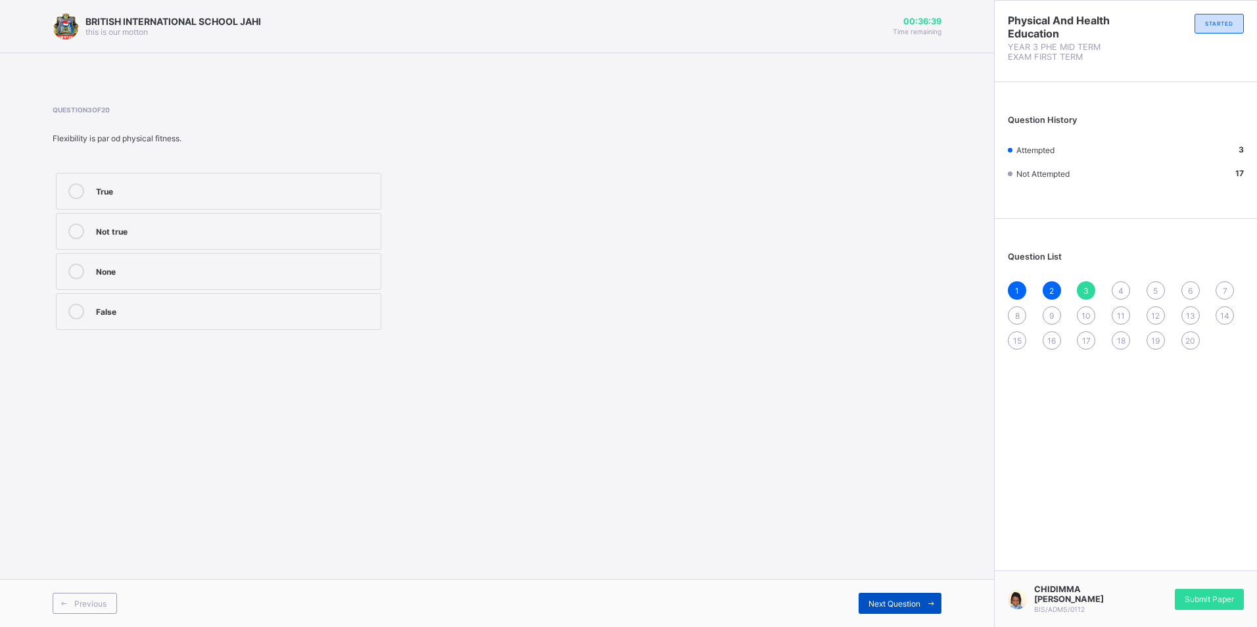
click at [887, 600] on span "Next Question" at bounding box center [895, 604] width 52 height 10
click at [115, 226] on div "Attitude" at bounding box center [235, 230] width 278 height 13
click at [878, 594] on div "Next Question" at bounding box center [900, 603] width 83 height 21
click at [236, 183] on div "Crawling" at bounding box center [235, 189] width 278 height 13
click at [863, 602] on div "Next Question" at bounding box center [900, 603] width 83 height 21
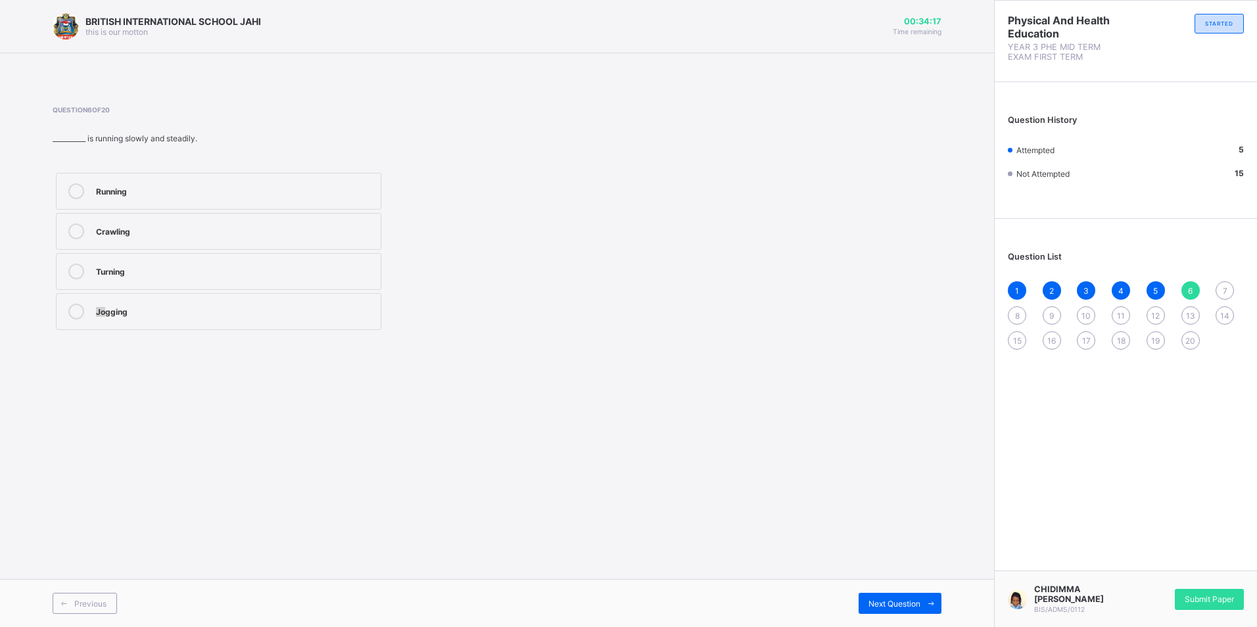
drag, startPoint x: 91, startPoint y: 308, endPoint x: 106, endPoint y: 321, distance: 20.0
click at [106, 321] on label "Jogging" at bounding box center [218, 311] width 325 height 37
click at [97, 316] on div "Jogging" at bounding box center [235, 310] width 278 height 13
drag, startPoint x: 899, startPoint y: 609, endPoint x: 895, endPoint y: 600, distance: 10.0
click at [895, 602] on div "Next Question" at bounding box center [900, 603] width 83 height 21
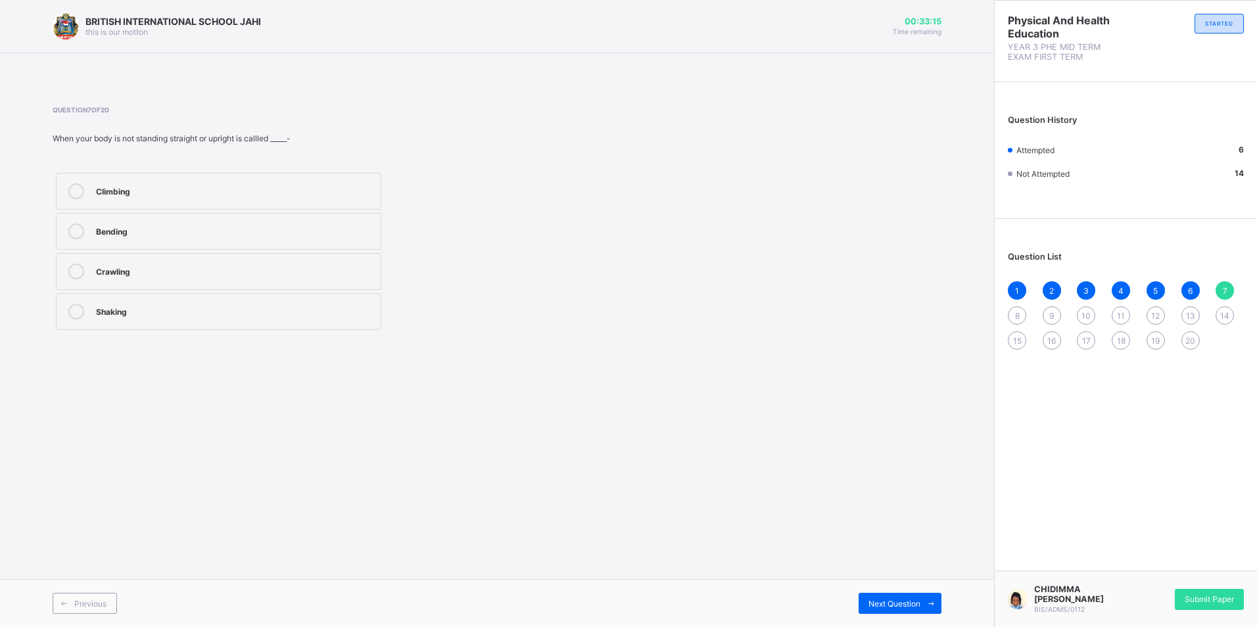
click at [164, 308] on div "Shaking" at bounding box center [235, 310] width 278 height 13
click at [888, 594] on div "Next Question" at bounding box center [900, 603] width 83 height 21
click at [247, 252] on div "Physical fitness Turning Endurance Running" at bounding box center [219, 252] width 332 height 164
click at [120, 229] on div "Turning" at bounding box center [235, 230] width 278 height 13
click at [880, 602] on span "Next Question" at bounding box center [895, 604] width 52 height 10
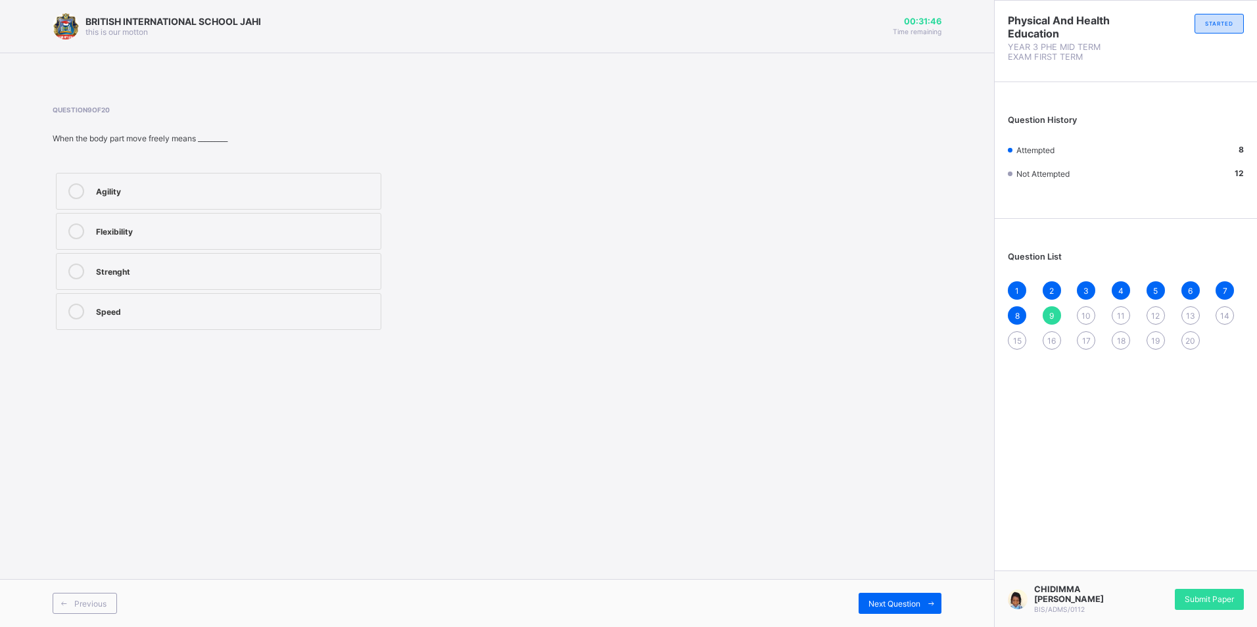
click at [133, 268] on div "Strenght" at bounding box center [235, 270] width 278 height 13
click at [874, 597] on div "Next Question" at bounding box center [900, 603] width 83 height 21
click at [255, 185] on div "Speed" at bounding box center [235, 189] width 278 height 13
click at [901, 600] on span "Next Question" at bounding box center [895, 604] width 52 height 10
click at [323, 222] on label "Roar" at bounding box center [218, 231] width 325 height 37
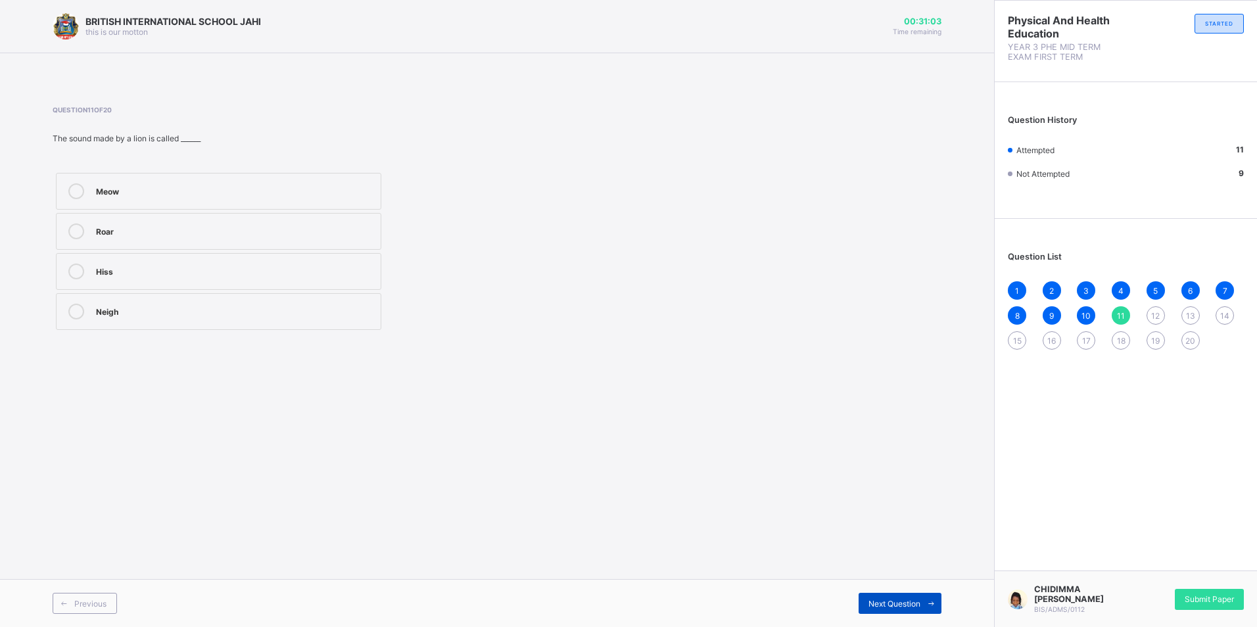
click at [874, 597] on div "Next Question" at bounding box center [900, 603] width 83 height 21
click at [300, 257] on label "Moo" at bounding box center [218, 271] width 325 height 37
click at [309, 218] on label "Meow" at bounding box center [218, 231] width 325 height 37
click at [877, 594] on div "Next Question" at bounding box center [900, 603] width 83 height 21
click at [293, 309] on div "Bark" at bounding box center [235, 310] width 278 height 13
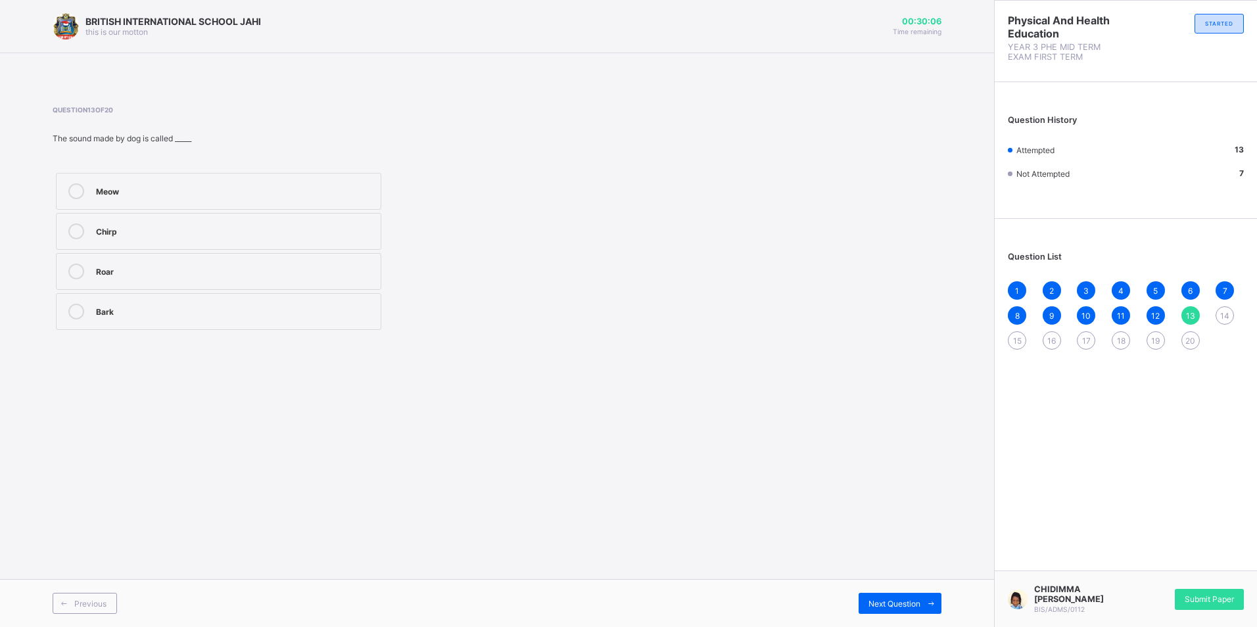
drag, startPoint x: 888, startPoint y: 595, endPoint x: 880, endPoint y: 592, distance: 8.3
click at [887, 595] on div "Next Question" at bounding box center [900, 603] width 83 height 21
click at [159, 262] on label "Flying" at bounding box center [218, 271] width 325 height 37
click at [881, 599] on span "Next Question" at bounding box center [895, 604] width 52 height 10
click at [345, 305] on div "Rhythm" at bounding box center [235, 310] width 278 height 13
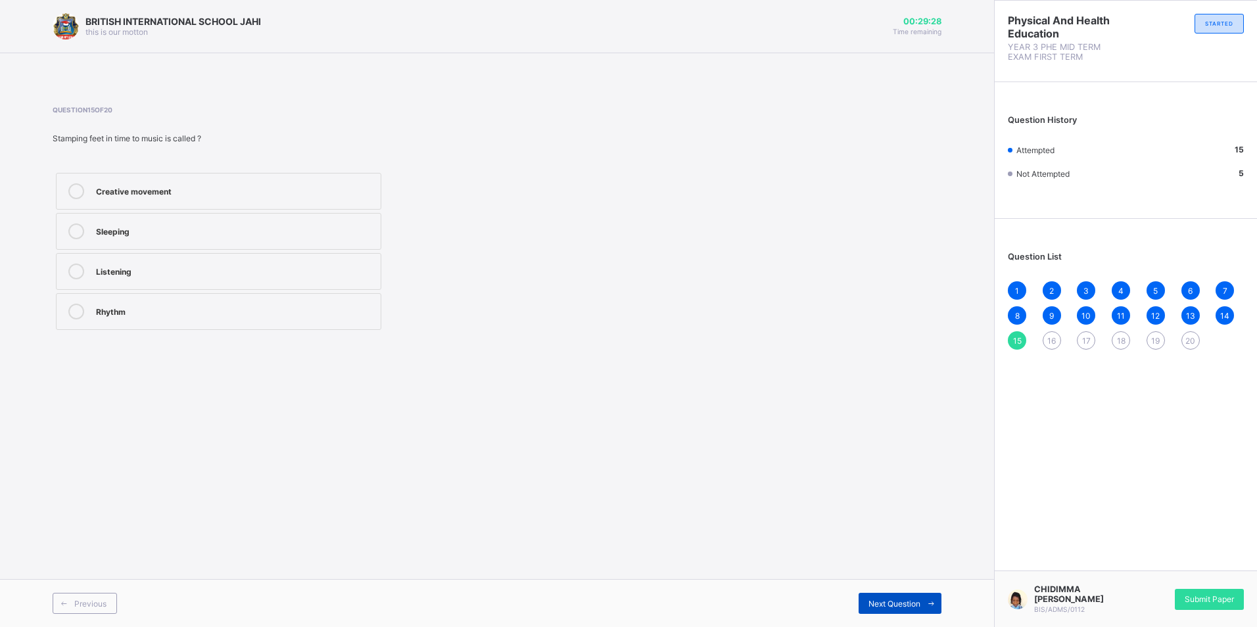
click at [892, 596] on div "Next Question" at bounding box center [900, 603] width 83 height 21
click at [256, 271] on div "Walking slowly" at bounding box center [235, 270] width 278 height 13
click at [899, 605] on span "Next Question" at bounding box center [895, 604] width 52 height 10
click at [194, 306] on div "Dancing" at bounding box center [235, 310] width 278 height 13
click at [907, 593] on div "Next Question" at bounding box center [900, 603] width 83 height 21
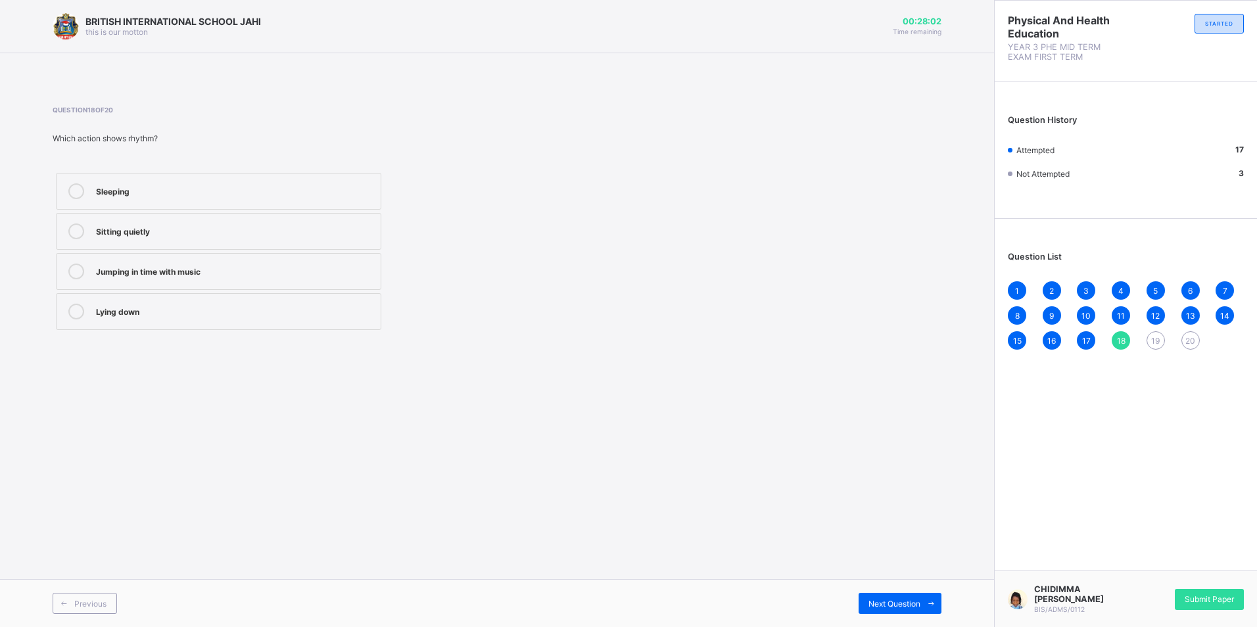
click at [137, 272] on div "Jumping in time with music" at bounding box center [235, 270] width 278 height 13
click at [869, 599] on span "Next Question" at bounding box center [895, 604] width 52 height 10
click at [105, 268] on div "Rhythm" at bounding box center [235, 270] width 278 height 13
click at [880, 596] on div "Next Question" at bounding box center [900, 603] width 83 height 21
drag, startPoint x: 270, startPoint y: 172, endPoint x: 145, endPoint y: 179, distance: 125.2
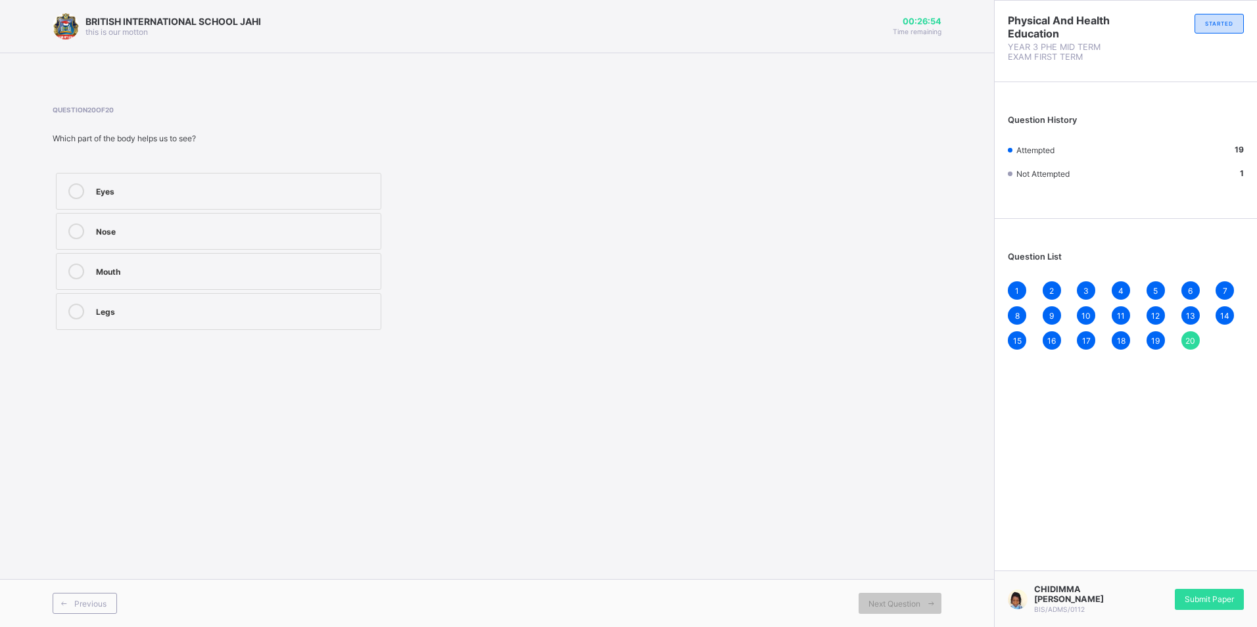
click at [145, 179] on label "Eyes" at bounding box center [218, 191] width 325 height 37
click at [1200, 594] on div "Submit Paper" at bounding box center [1209, 599] width 69 height 21
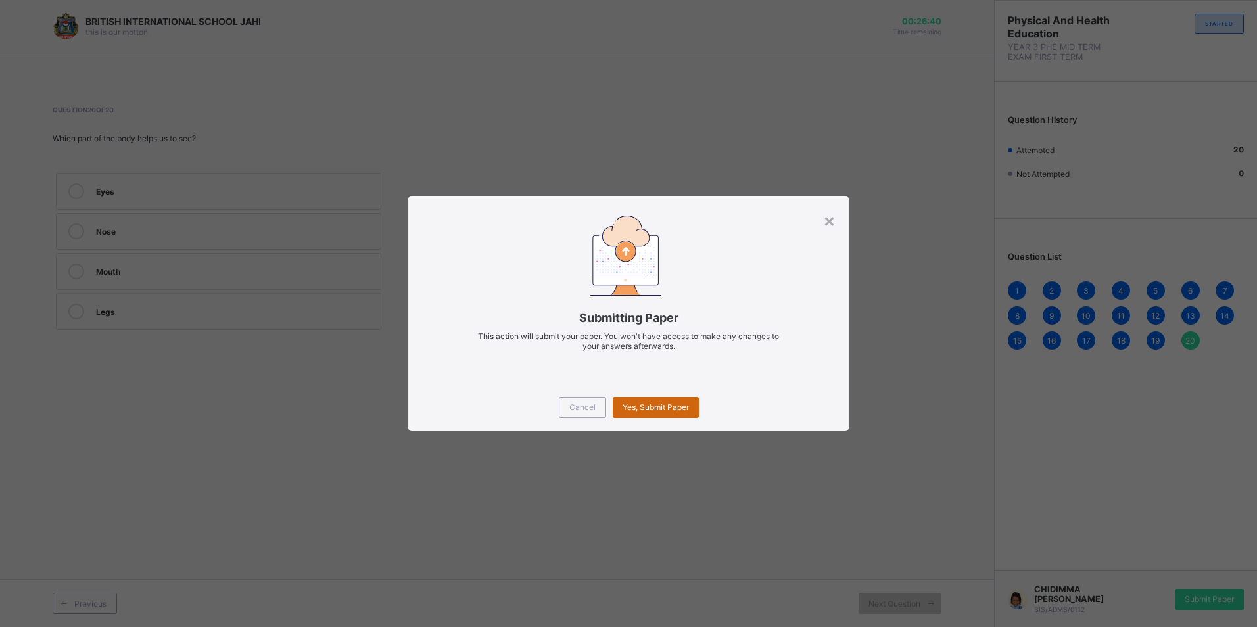
click at [654, 401] on div "Yes, Submit Paper" at bounding box center [656, 407] width 86 height 21
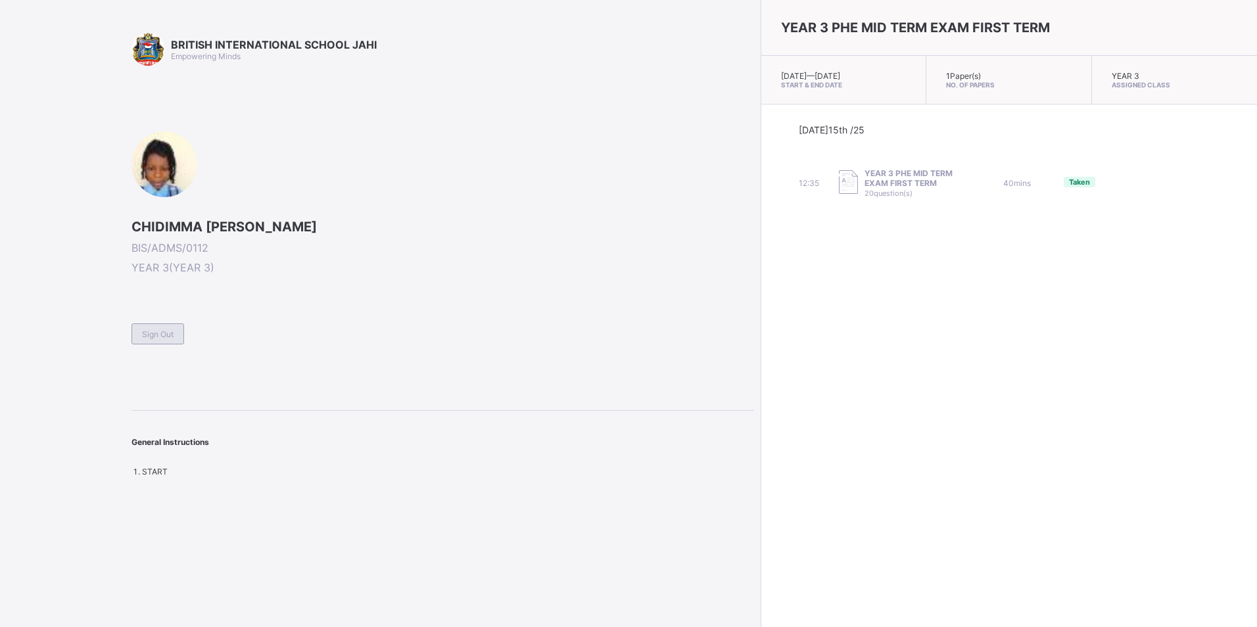
click at [155, 328] on div "Sign Out" at bounding box center [157, 333] width 53 height 21
